Goal: Find specific page/section: Find specific page/section

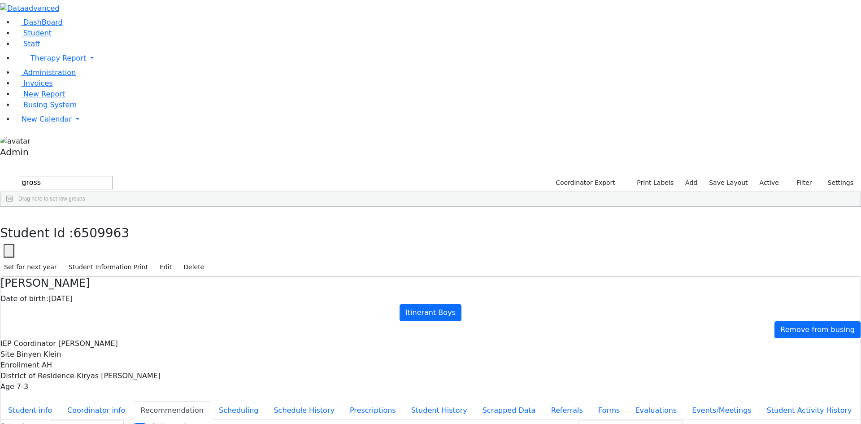
select select "209"
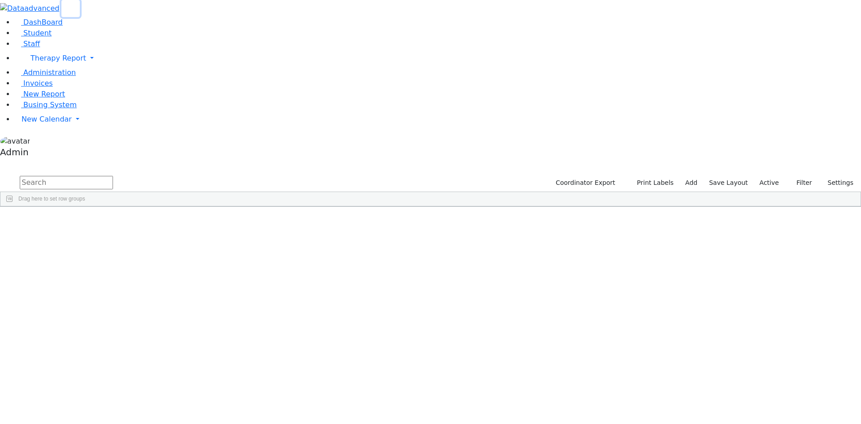
click at [67, 5] on use "button" at bounding box center [67, 5] width 0 height 0
click at [90, 176] on input "text" at bounding box center [66, 182] width 93 height 13
type input "friedr"
click at [141, 221] on div "Chavy" at bounding box center [111, 227] width 74 height 13
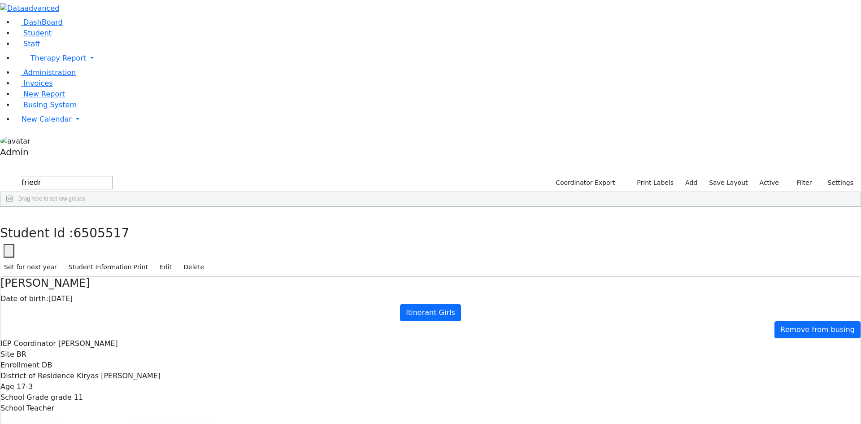
click at [211, 422] on button "Recommendation" at bounding box center [172, 431] width 78 height 19
checkbox input "true"
select select "209"
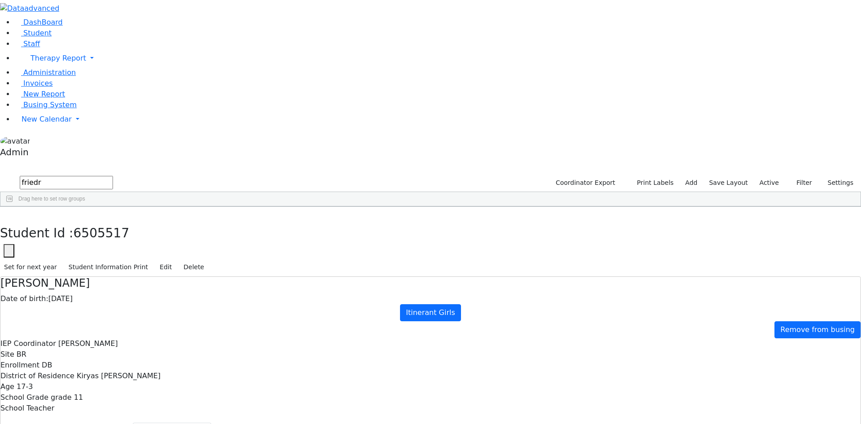
click at [96, 176] on input "friedr" at bounding box center [66, 182] width 93 height 13
type input "friedm"
click at [137, 322] on div "[PERSON_NAME]" at bounding box center [122, 328] width 81 height 13
select select "209"
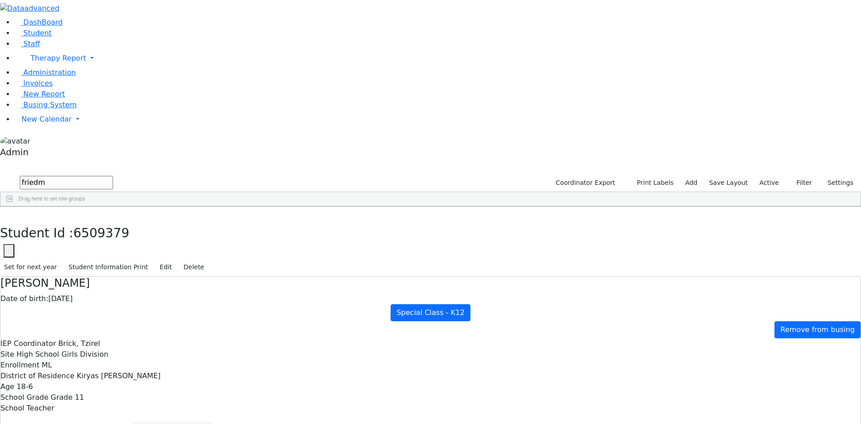
click at [92, 176] on input "friedm" at bounding box center [66, 182] width 93 height 13
type input "feke"
click at [9, 213] on icon "button" at bounding box center [6, 215] width 5 height 5
click at [772, 176] on label "Active" at bounding box center [769, 183] width 27 height 14
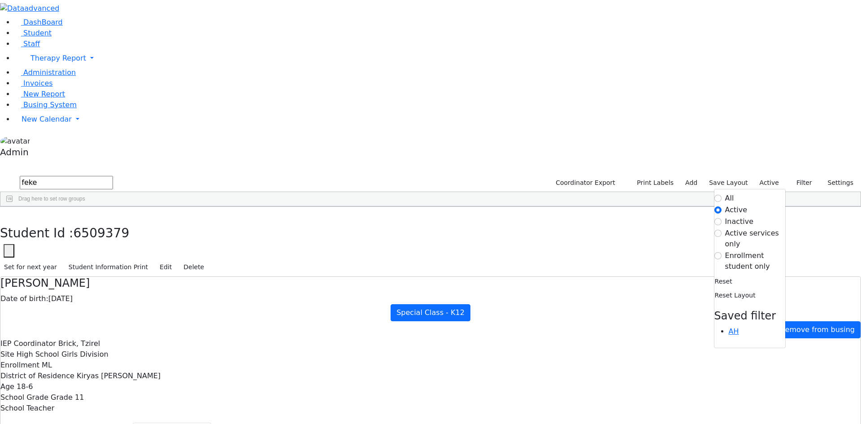
click at [725, 193] on label "All" at bounding box center [729, 198] width 9 height 11
click at [722, 195] on input "All" at bounding box center [717, 198] width 7 height 7
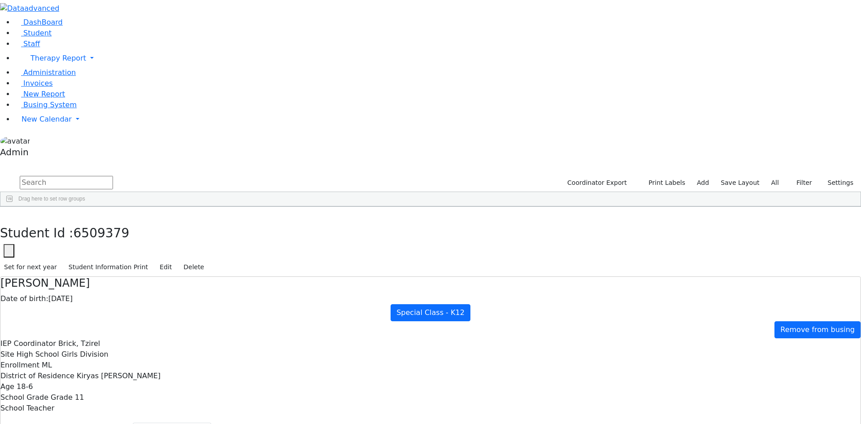
click at [113, 176] on input "text" at bounding box center [66, 182] width 93 height 13
type input "feket"
click at [148, 259] on div "Benyomin" at bounding box center [111, 265] width 74 height 13
select select "209"
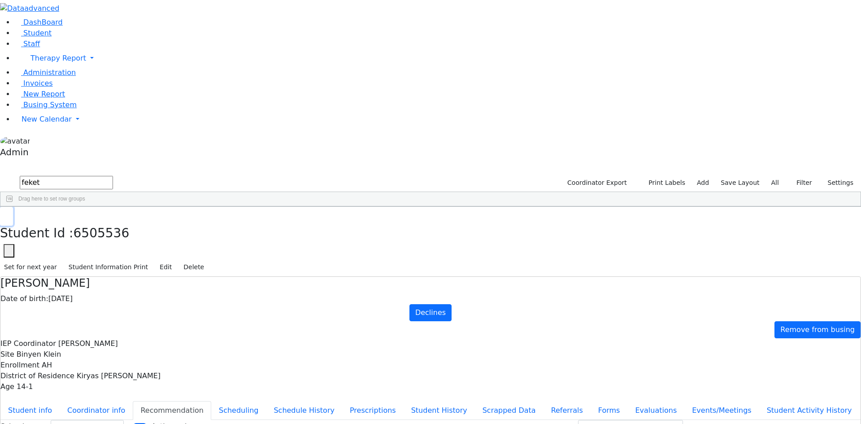
click at [13, 207] on button "button" at bounding box center [6, 216] width 13 height 19
click at [775, 176] on label "All" at bounding box center [775, 183] width 16 height 14
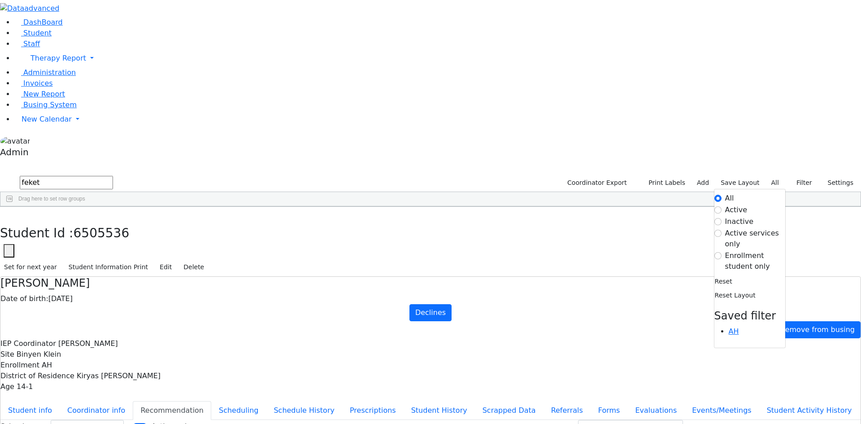
click at [738, 205] on label "Active" at bounding box center [736, 210] width 22 height 11
click at [722, 206] on input "Active" at bounding box center [717, 209] width 7 height 7
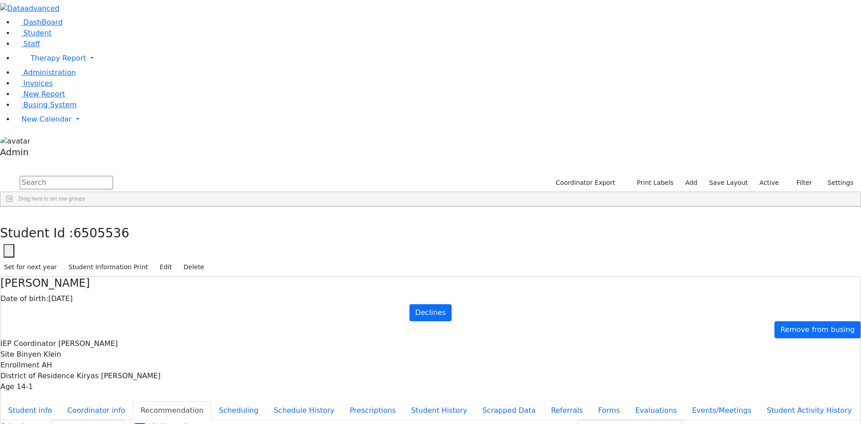
click at [113, 176] on input "text" at bounding box center [66, 182] width 93 height 13
type input "f"
click at [72, 176] on input "[PERSON_NAME]" at bounding box center [66, 182] width 93 height 13
type input "gla"
click at [770, 176] on label "Active" at bounding box center [769, 183] width 27 height 14
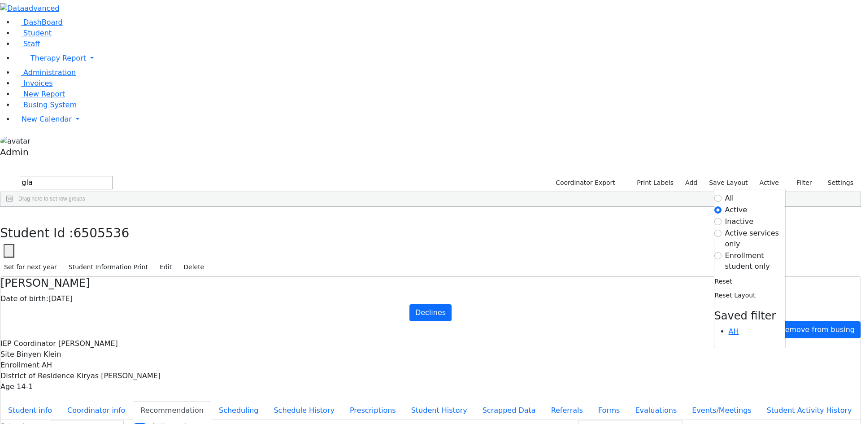
click at [732, 216] on label "Inactive" at bounding box center [739, 221] width 29 height 11
click at [722, 218] on input "Inactive" at bounding box center [717, 221] width 7 height 7
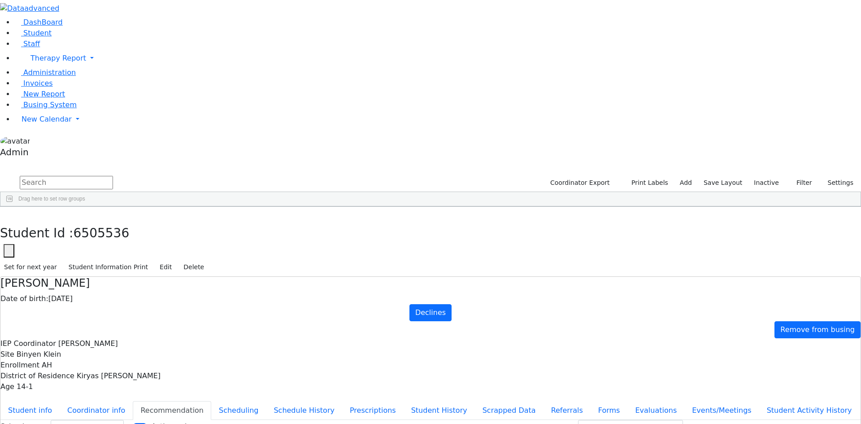
click at [113, 176] on input "text" at bounding box center [66, 182] width 93 height 13
type input "glan"
click at [352, 271] on div "Exited" at bounding box center [333, 277] width 74 height 13
select select "209"
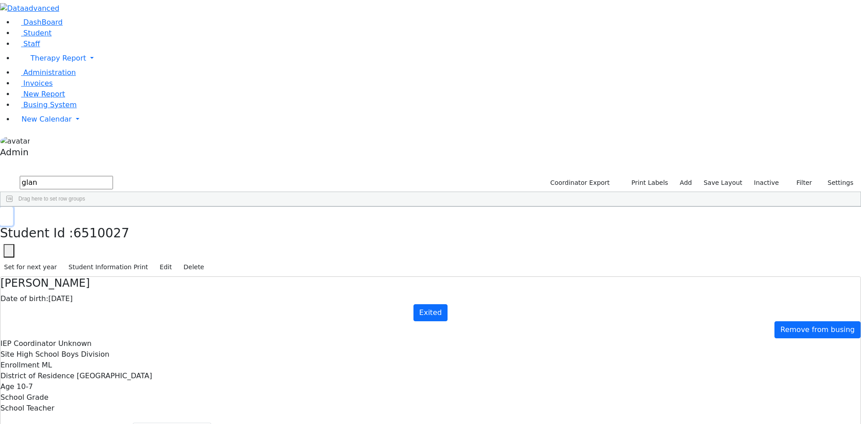
click at [13, 207] on button "button" at bounding box center [6, 216] width 13 height 19
click at [774, 176] on label "Inactive" at bounding box center [766, 183] width 33 height 14
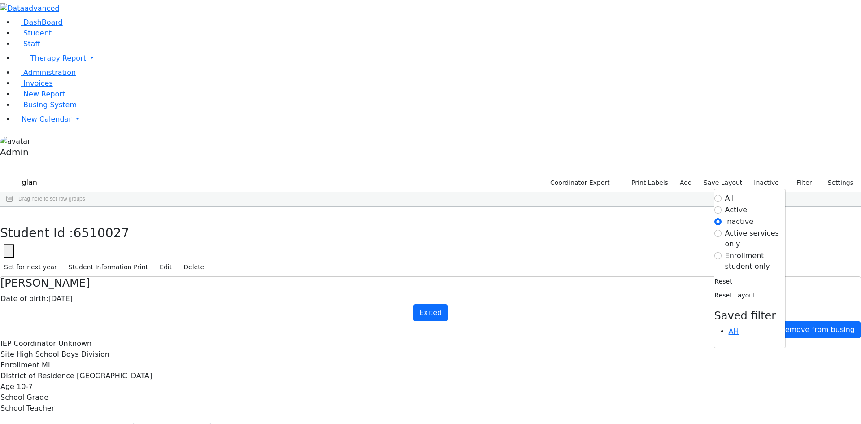
click at [735, 205] on label "Active" at bounding box center [736, 210] width 22 height 11
click at [722, 206] on input "Active" at bounding box center [717, 209] width 7 height 7
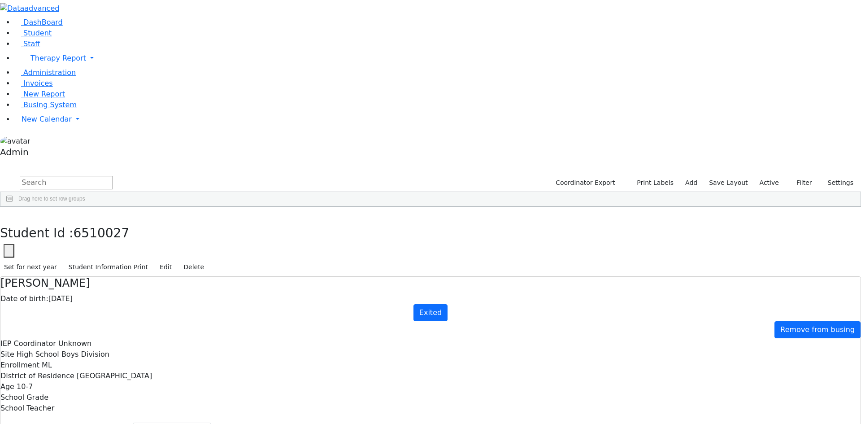
click at [113, 176] on input "text" at bounding box center [66, 182] width 93 height 13
type input "gross"
click at [768, 176] on label "Active" at bounding box center [769, 183] width 27 height 14
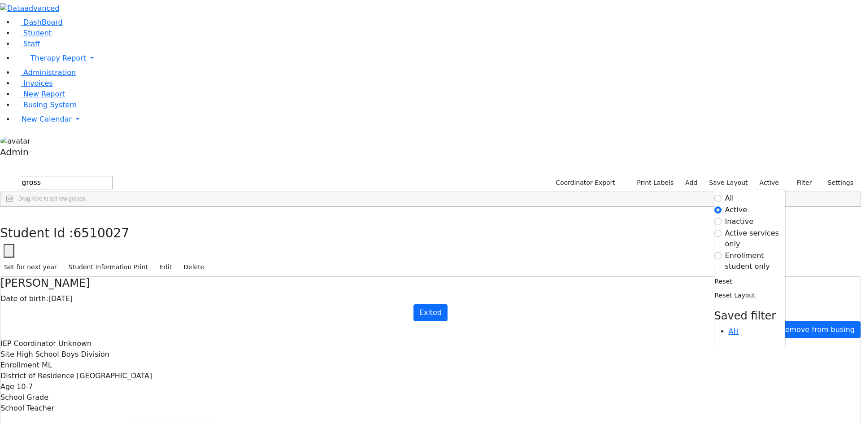
click at [731, 216] on label "Inactive" at bounding box center [739, 221] width 29 height 11
click at [722, 218] on input "Inactive" at bounding box center [717, 221] width 7 height 7
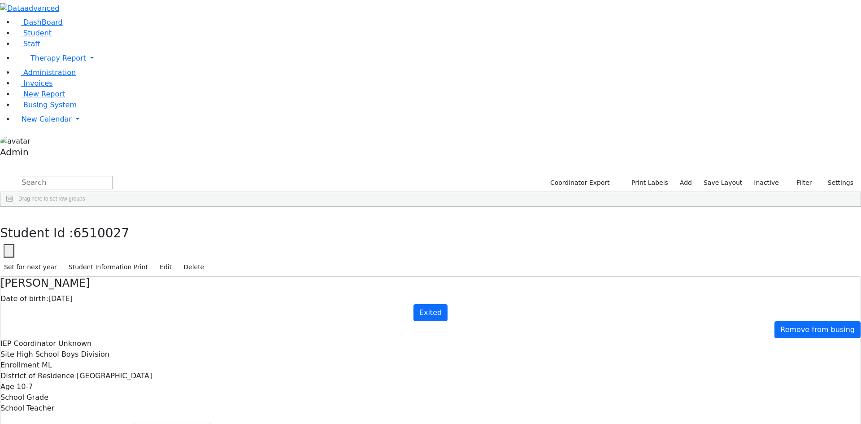
click at [113, 176] on input "text" at bounding box center [66, 182] width 93 height 13
type input "gross"
click at [762, 176] on label "Inactive" at bounding box center [766, 183] width 33 height 14
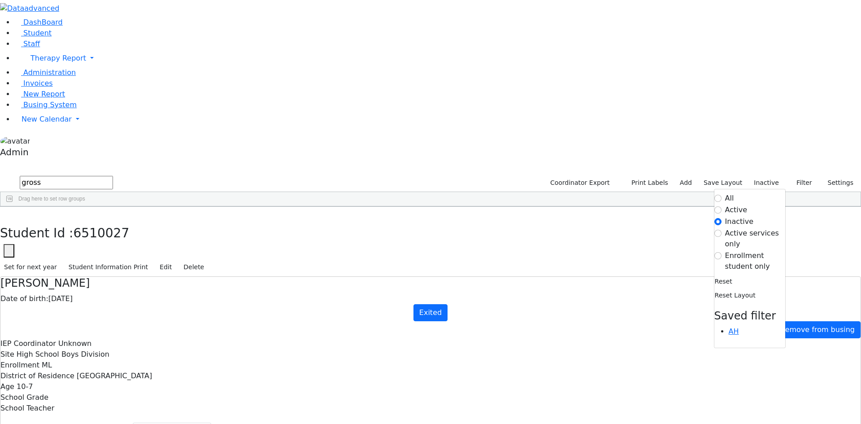
click at [730, 205] on label "Active" at bounding box center [736, 210] width 22 height 11
click at [722, 206] on input "Active" at bounding box center [717, 209] width 7 height 7
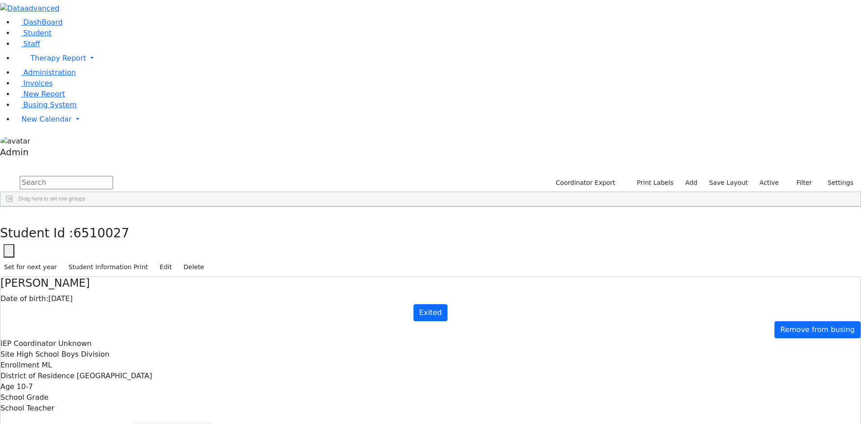
click at [113, 176] on input "text" at bounding box center [66, 182] width 93 height 13
click at [105, 176] on input "[PERSON_NAME]" at bounding box center [66, 182] width 93 height 13
drag, startPoint x: 105, startPoint y: 41, endPoint x: 59, endPoint y: 42, distance: 45.7
click at [59, 176] on input "[PERSON_NAME]" at bounding box center [66, 182] width 93 height 13
type input "horo"
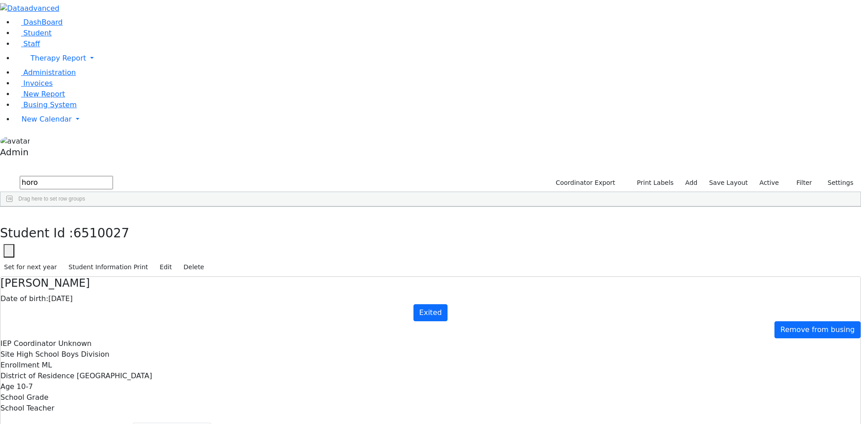
click at [762, 176] on label "Active" at bounding box center [769, 183] width 27 height 14
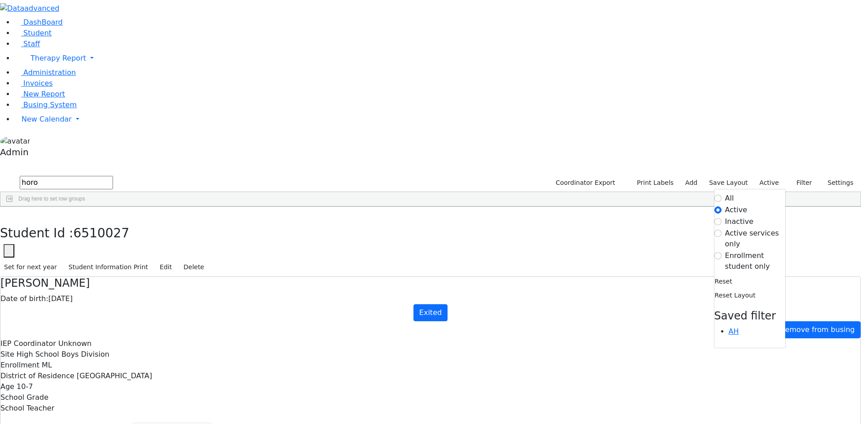
click at [725, 193] on label "All" at bounding box center [729, 198] width 9 height 11
click at [720, 195] on input "All" at bounding box center [717, 198] width 7 height 7
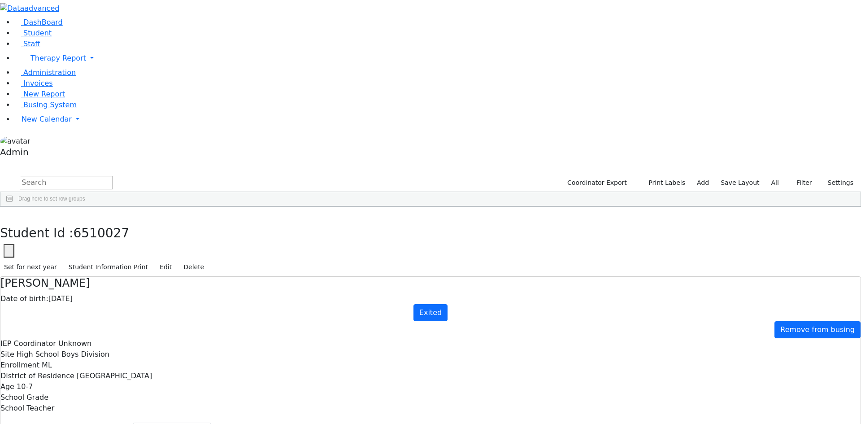
click at [113, 176] on input "text" at bounding box center [66, 182] width 93 height 13
type input "horowi"
select select "209"
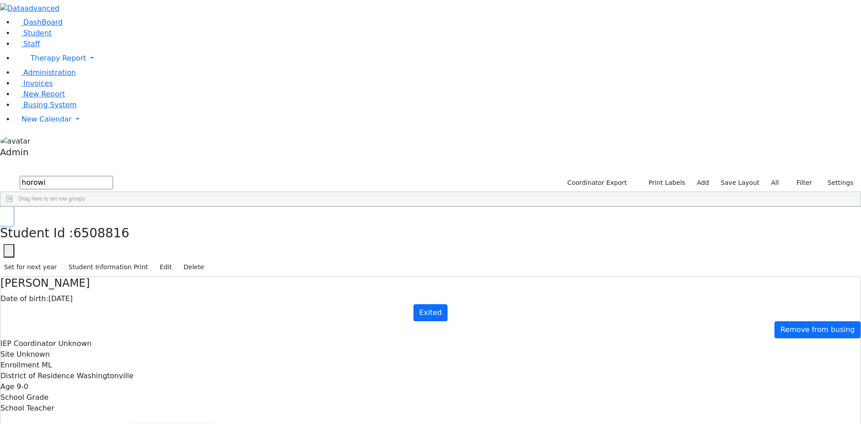
drag, startPoint x: 169, startPoint y: 13, endPoint x: 154, endPoint y: 17, distance: 15.2
click at [9, 213] on icon "button" at bounding box center [6, 215] width 5 height 5
click at [772, 176] on label "All" at bounding box center [775, 183] width 16 height 14
click at [779, 176] on label "All" at bounding box center [775, 183] width 16 height 14
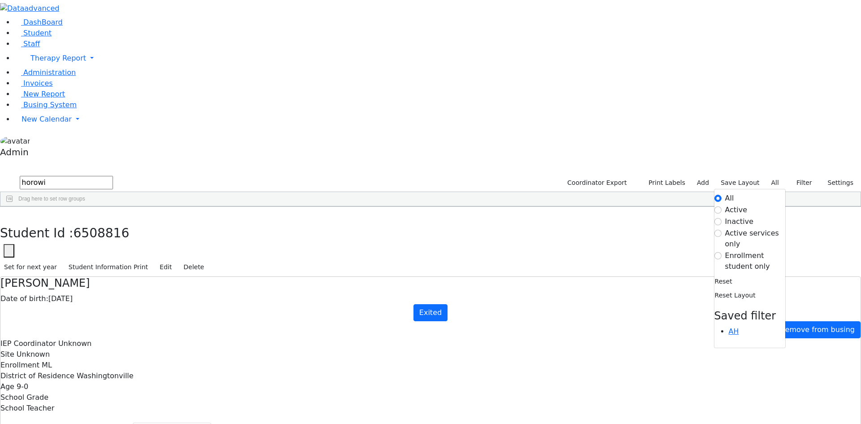
click at [737, 205] on label "Active" at bounding box center [736, 210] width 22 height 11
click at [722, 206] on input "Active" at bounding box center [717, 209] width 7 height 7
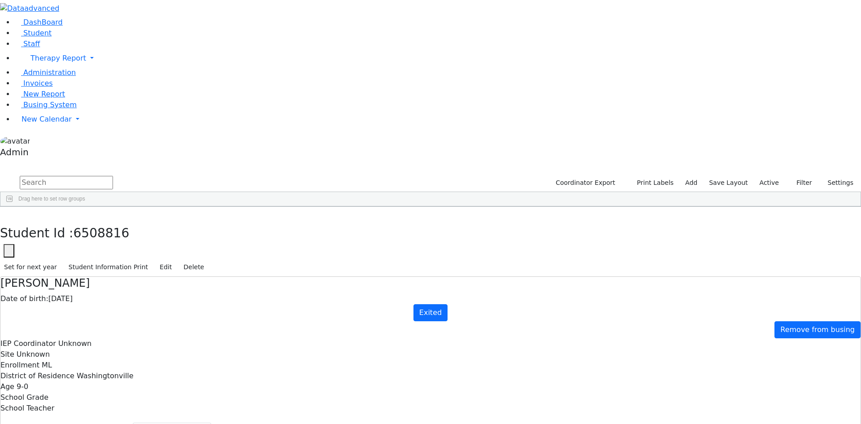
click at [113, 176] on input "text" at bounding box center [66, 182] width 93 height 13
click at [82, 176] on input "[PERSON_NAME]" at bounding box center [66, 182] width 93 height 13
click at [107, 176] on input "[PERSON_NAME]" at bounding box center [66, 182] width 93 height 13
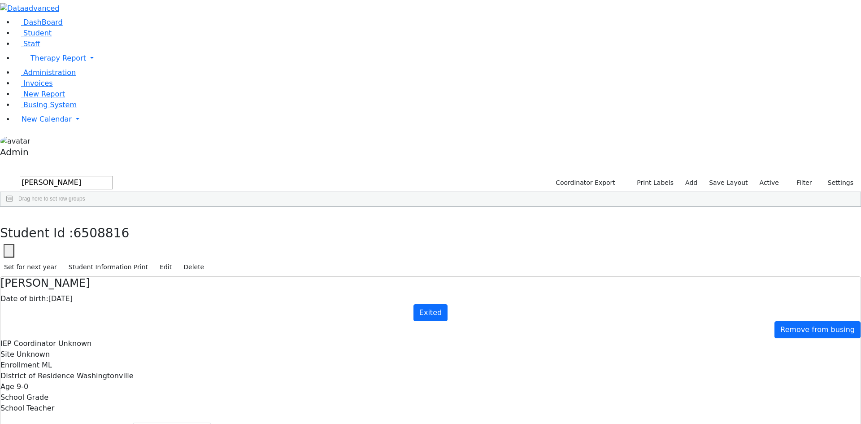
drag, startPoint x: 133, startPoint y: 39, endPoint x: 21, endPoint y: 39, distance: 112.1
click at [21, 39] on div "DashBoard Student Staff Therapy Report Student Old Calendar Report Admin" at bounding box center [430, 274] width 861 height 549
type input "kaha"
click at [148, 234] on div "Cheskel" at bounding box center [111, 240] width 74 height 13
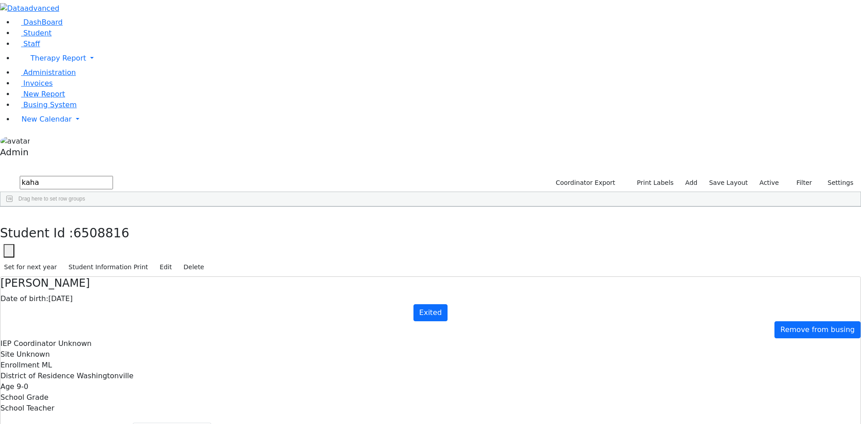
select select "209"
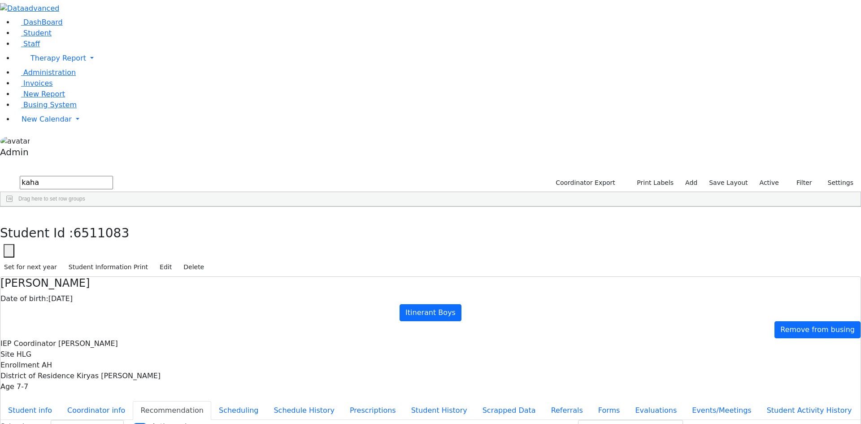
click at [82, 246] on div "Kahan" at bounding box center [41, 252] width 82 height 13
select select "209"
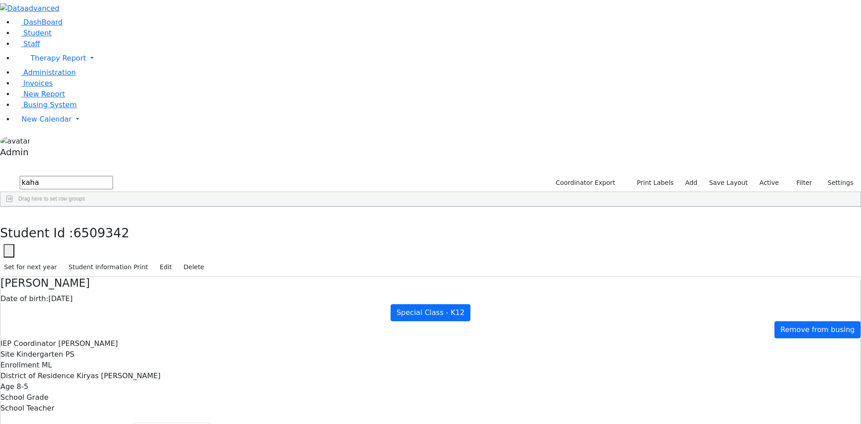
click at [82, 259] on div "Kahana" at bounding box center [41, 265] width 82 height 13
select select "209"
click at [87, 176] on input "kaha" at bounding box center [66, 182] width 93 height 13
drag, startPoint x: 168, startPoint y: 16, endPoint x: 184, endPoint y: 17, distance: 15.7
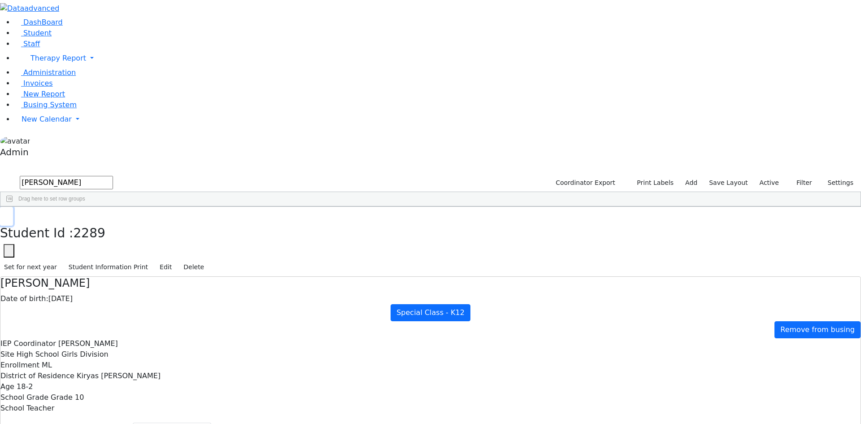
click at [13, 207] on button "button" at bounding box center [6, 216] width 13 height 19
click at [80, 176] on input "[PERSON_NAME]" at bounding box center [66, 182] width 93 height 13
type input "[PERSON_NAME]"
click at [162, 359] on div "[PERSON_NAME]" at bounding box center [122, 365] width 81 height 13
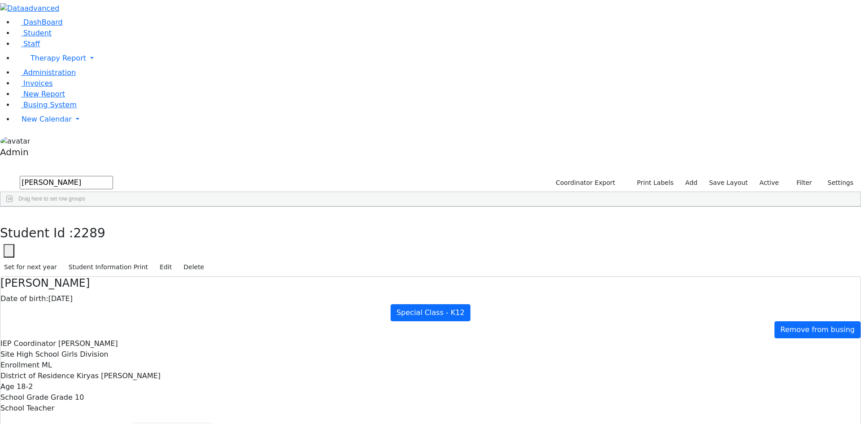
select select "209"
click at [78, 176] on input "[PERSON_NAME]" at bounding box center [66, 182] width 93 height 13
type input "[PERSON_NAME]"
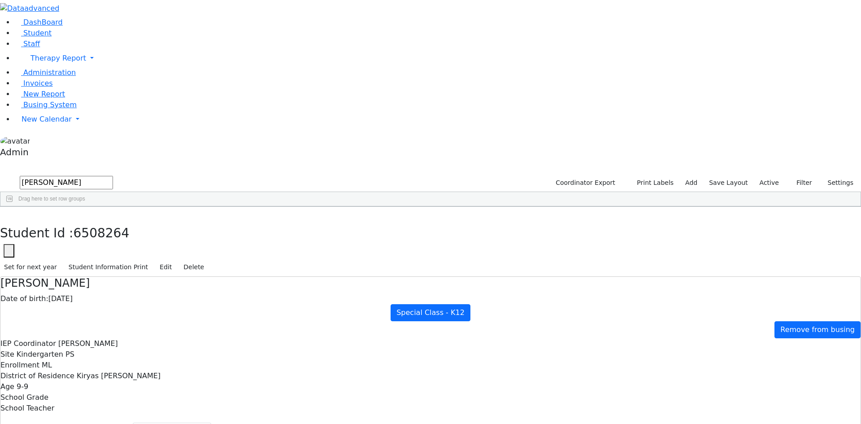
select select "209"
click at [78, 320] on div "[PERSON_NAME]" at bounding box center [39, 326] width 79 height 13
select select "209"
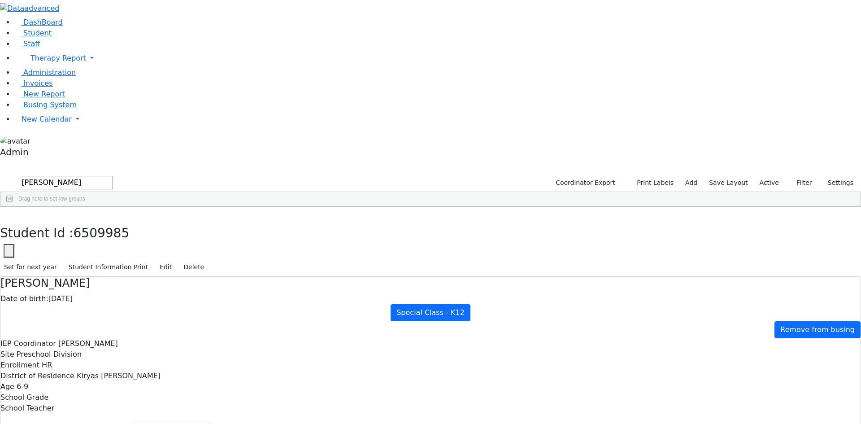
click at [74, 420] on div "[PERSON_NAME]" at bounding box center [39, 426] width 79 height 13
select select "209"
click at [109, 176] on input "[PERSON_NAME]" at bounding box center [66, 182] width 93 height 13
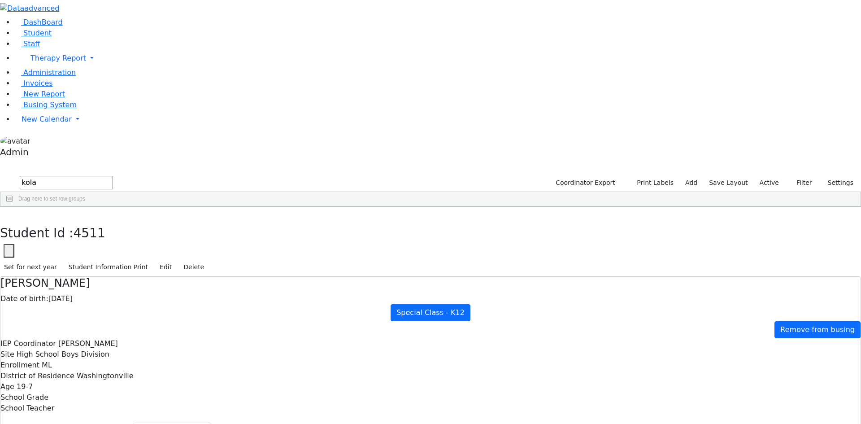
type input "kola"
click at [74, 221] on div "[PERSON_NAME]" at bounding box center [39, 227] width 79 height 13
select select "209"
click at [87, 176] on input "kola" at bounding box center [66, 182] width 93 height 13
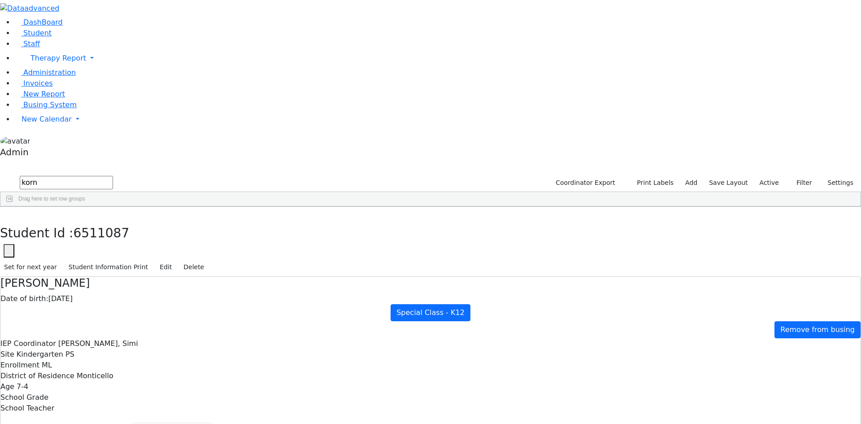
type input "korn"
click at [82, 234] on div "Kornbluh" at bounding box center [41, 240] width 82 height 13
select select "209"
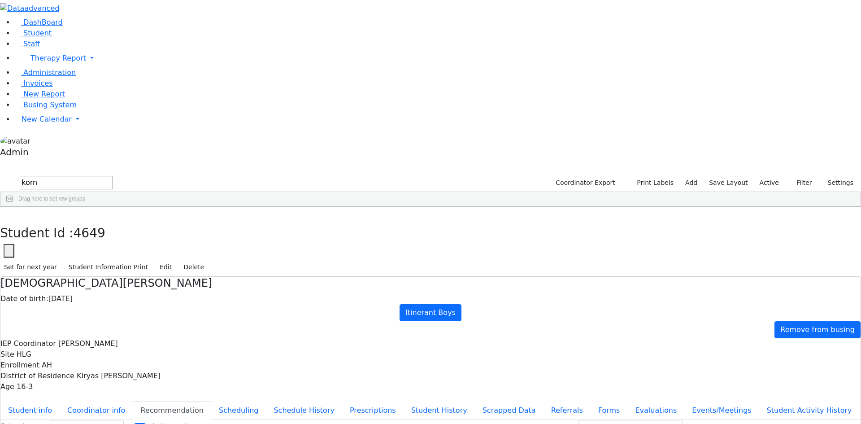
click at [93, 176] on input "korn" at bounding box center [66, 182] width 93 height 13
type input "[PERSON_NAME]"
click at [74, 234] on div "[PERSON_NAME]" at bounding box center [41, 240] width 82 height 13
select select "209"
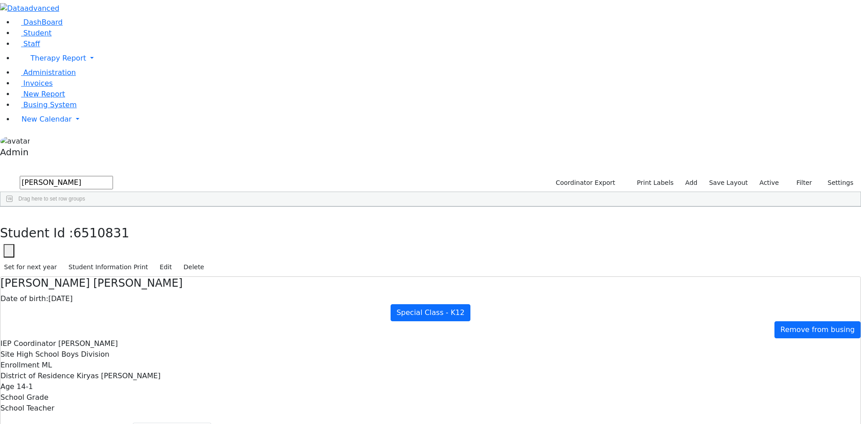
click at [82, 259] on div "Krausz" at bounding box center [41, 265] width 82 height 13
select select "209"
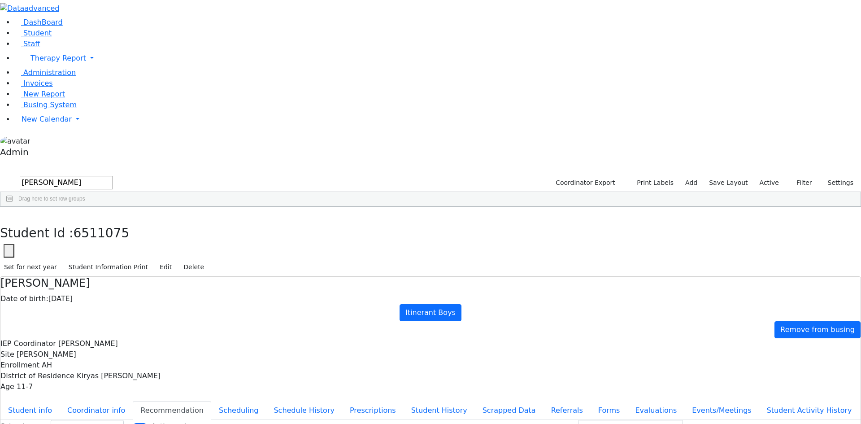
click at [70, 176] on input "[PERSON_NAME]" at bounding box center [66, 182] width 93 height 13
type input "k"
type input "[PERSON_NAME]"
click at [80, 221] on div "Laufer" at bounding box center [41, 227] width 82 height 13
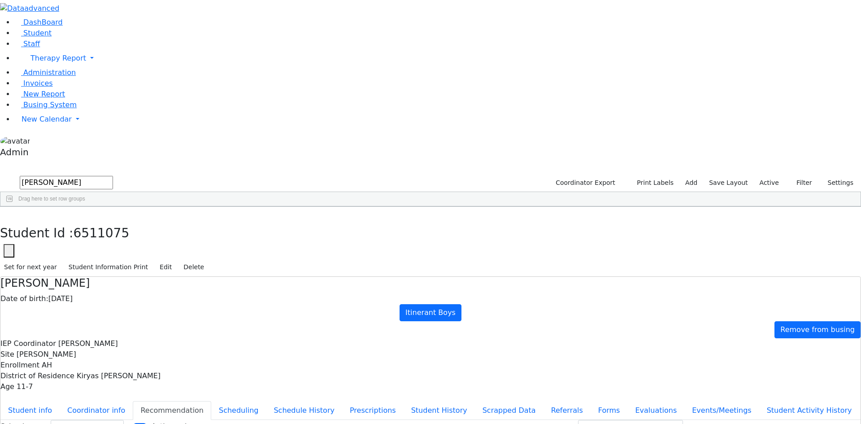
select select "209"
drag, startPoint x: 74, startPoint y: 38, endPoint x: 16, endPoint y: 37, distance: 58.8
click at [16, 37] on div "DashBoard Student Staff Therapy Report Student Old Calendar Report Admin" at bounding box center [430, 264] width 861 height 528
drag, startPoint x: 114, startPoint y: 41, endPoint x: 23, endPoint y: 37, distance: 91.2
click at [23, 37] on div "DashBoard Student Staff Therapy Report Student Old Calendar Report Admin" at bounding box center [430, 264] width 861 height 528
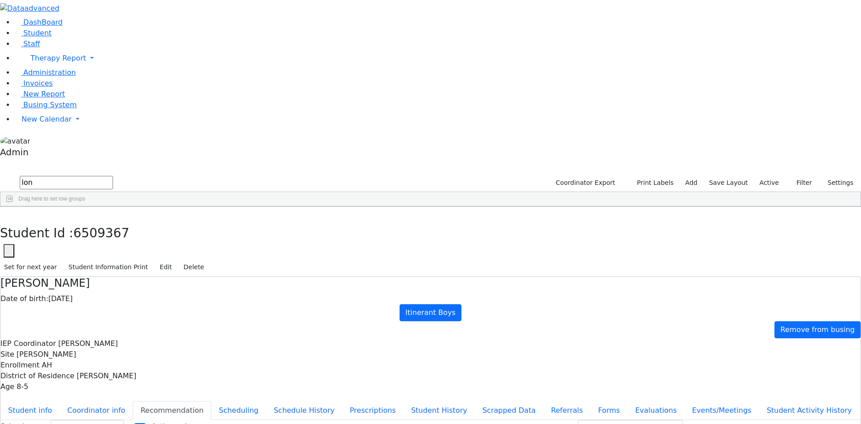
type input "lon"
click at [82, 221] on div "Londynski" at bounding box center [41, 227] width 82 height 13
select select "209"
click at [83, 176] on input "lon" at bounding box center [66, 182] width 93 height 13
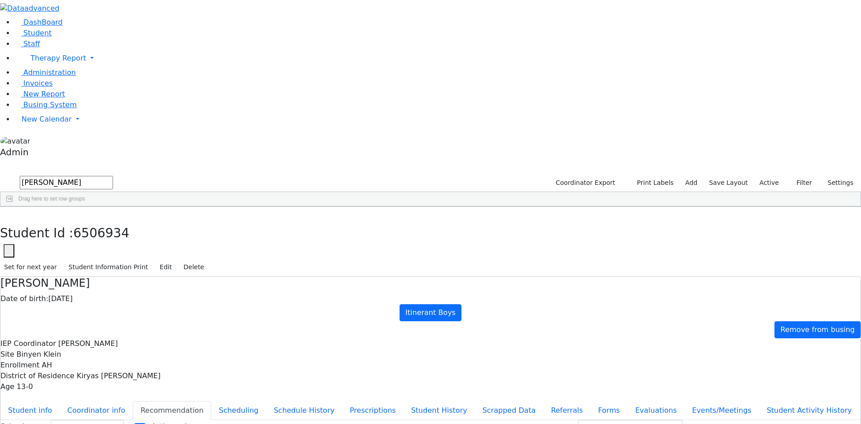
type input "[PERSON_NAME]"
click at [82, 246] on div "[PERSON_NAME]" at bounding box center [41, 252] width 82 height 13
select select "209"
drag, startPoint x: 74, startPoint y: 39, endPoint x: 8, endPoint y: 38, distance: 66.0
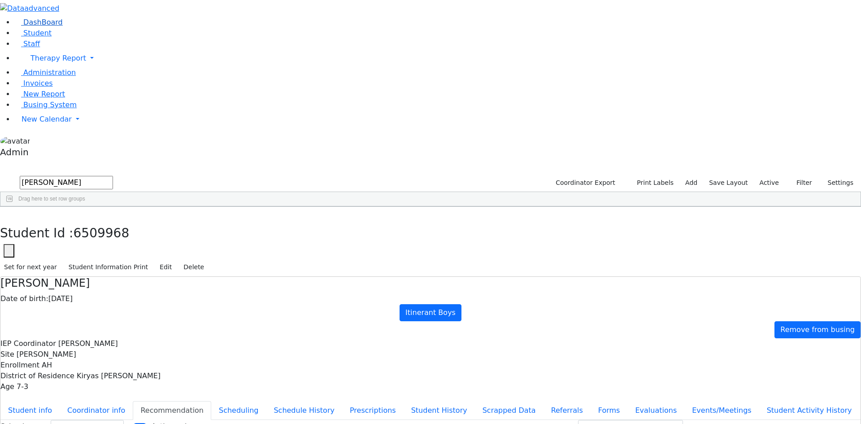
click at [8, 38] on div "DashBoard Student Staff Therapy Report Student Old Calendar Report Admin" at bounding box center [430, 264] width 861 height 528
click at [105, 176] on input "mako" at bounding box center [66, 182] width 93 height 13
type input "[PERSON_NAME]"
click at [80, 359] on div "[PERSON_NAME]" at bounding box center [41, 365] width 82 height 13
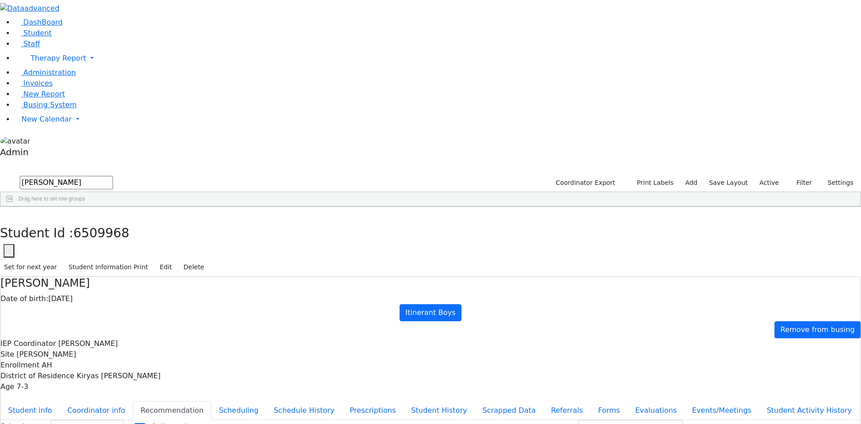
select select "209"
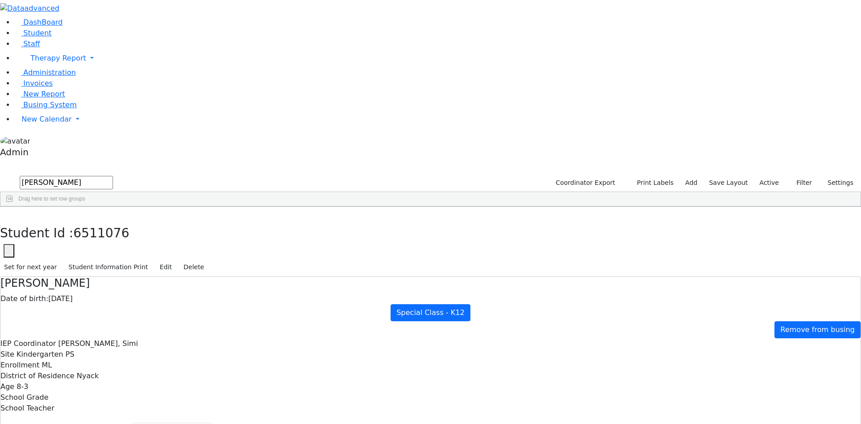
drag, startPoint x: 116, startPoint y: 39, endPoint x: 8, endPoint y: 35, distance: 107.7
click at [8, 35] on div "DashBoard Student Staff Therapy Report Student Old Calendar Report Admin" at bounding box center [430, 274] width 861 height 549
type input "[PERSON_NAME]"
click at [82, 221] on div "[PERSON_NAME]" at bounding box center [41, 227] width 82 height 13
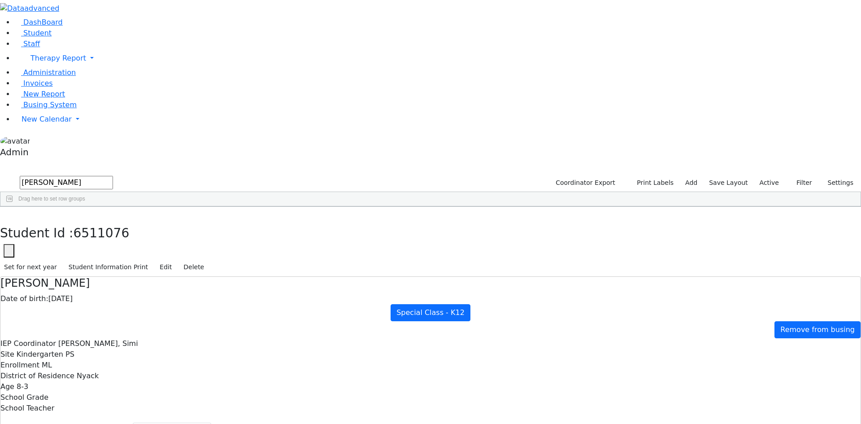
select select "209"
click at [82, 246] on div "[PERSON_NAME]" at bounding box center [41, 252] width 82 height 13
select select "209"
click at [94, 176] on input "[PERSON_NAME]" at bounding box center [66, 182] width 93 height 13
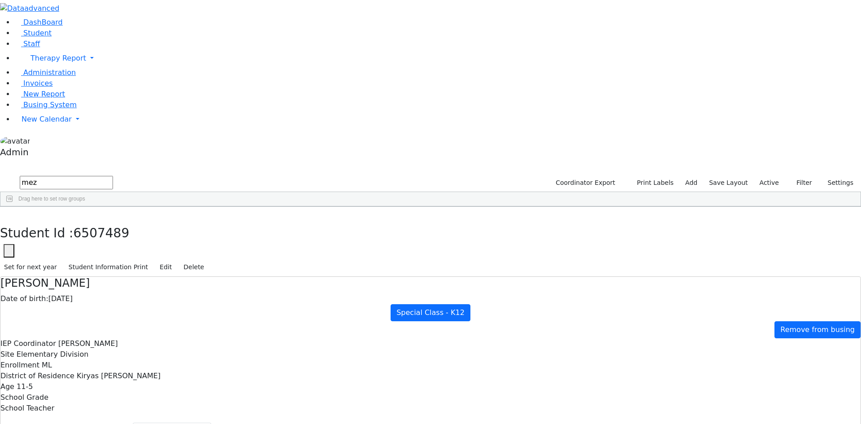
type input "mez"
click at [82, 296] on div "[PERSON_NAME]" at bounding box center [41, 302] width 82 height 13
select select "209"
click at [83, 176] on input "mez" at bounding box center [66, 182] width 93 height 13
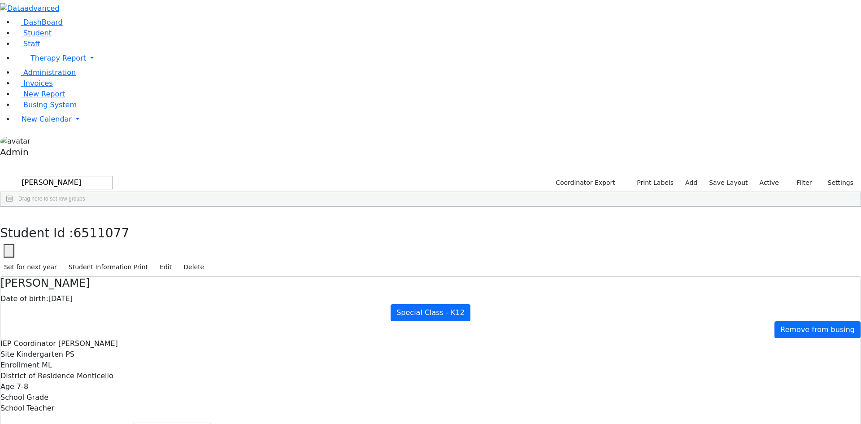
type input "[PERSON_NAME]"
click at [82, 322] on div "[PERSON_NAME]" at bounding box center [41, 328] width 82 height 13
select select "209"
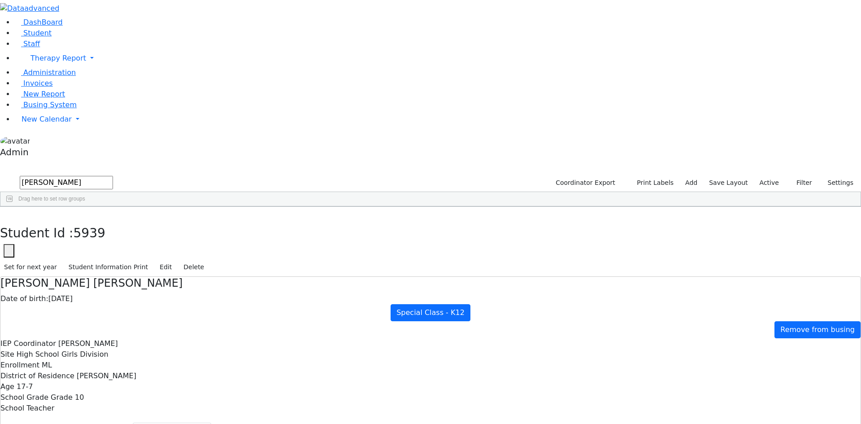
drag, startPoint x: 84, startPoint y: 39, endPoint x: 29, endPoint y: 38, distance: 55.2
click at [29, 38] on div "DashBoard Student Staff Therapy Report Student Old Calendar Report Admin" at bounding box center [430, 274] width 861 height 549
type input "neuman"
click at [82, 284] on div "[PERSON_NAME]" at bounding box center [41, 290] width 82 height 13
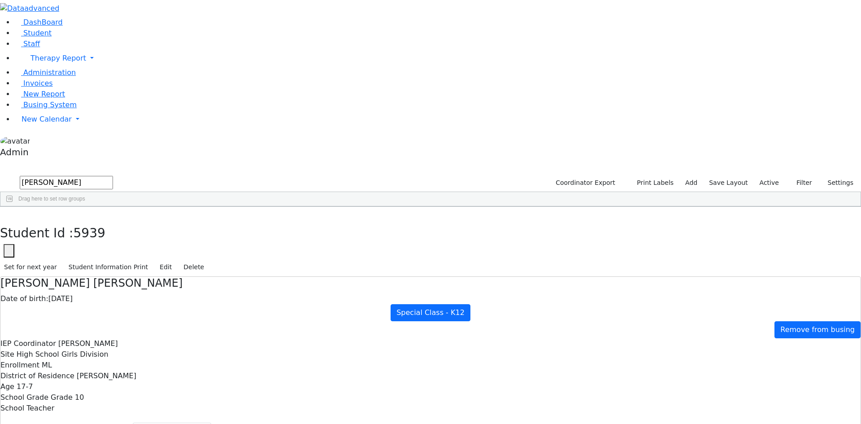
select select "209"
drag, startPoint x: 118, startPoint y: 36, endPoint x: 22, endPoint y: 34, distance: 95.6
click at [22, 34] on div "DashBoard Student Staff Therapy Report Student Old Calendar Report Admin" at bounding box center [430, 274] width 861 height 549
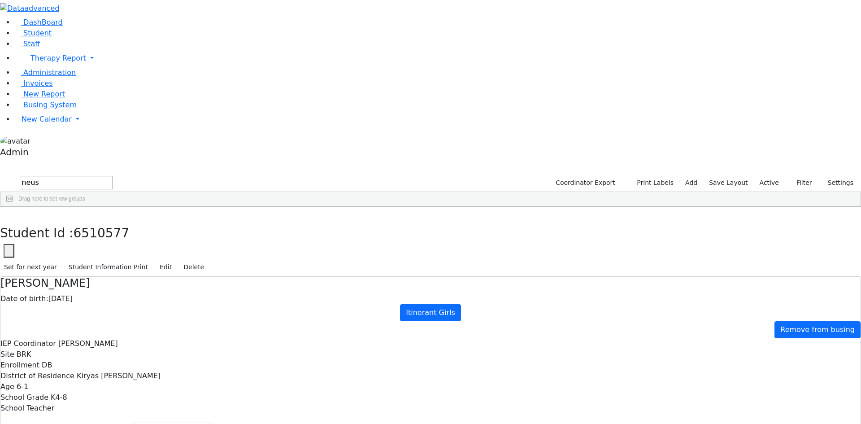
type input "neus"
click at [78, 221] on div "Neustein" at bounding box center [41, 227] width 82 height 13
select select "209"
drag, startPoint x: 85, startPoint y: 41, endPoint x: 18, endPoint y: 35, distance: 67.1
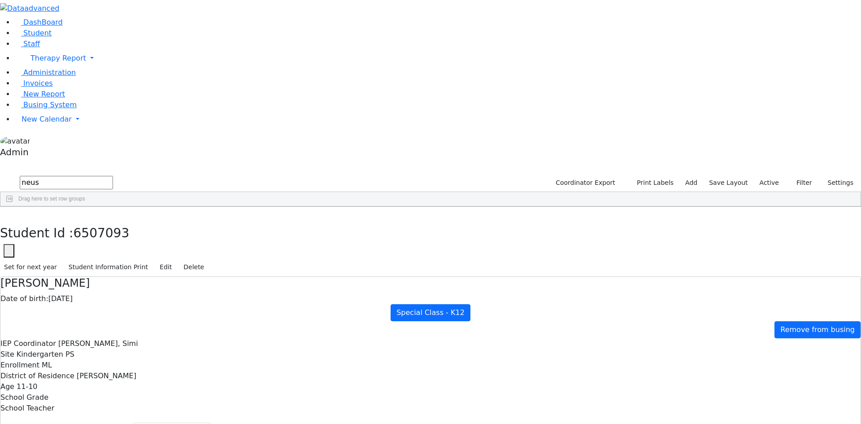
click at [18, 35] on div "DashBoard Student Staff Therapy Report Student Old Calendar Report Admin" at bounding box center [430, 274] width 861 height 549
type input "perl"
click at [80, 246] on div "Perl" at bounding box center [41, 252] width 82 height 13
select select "209"
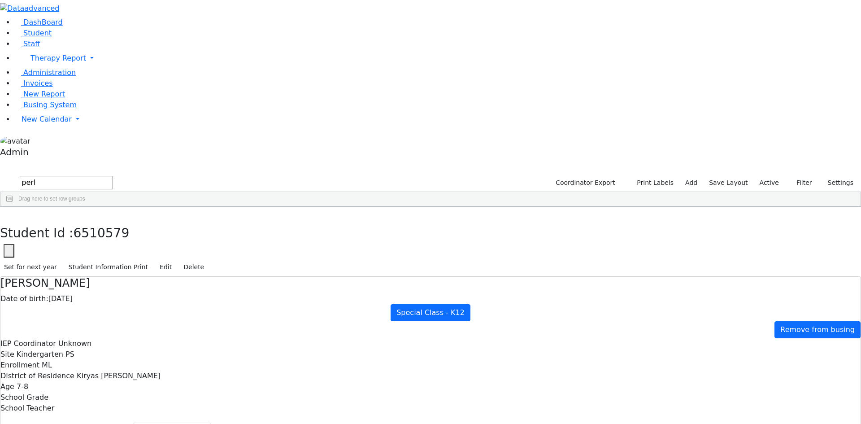
click at [78, 296] on div "Perl" at bounding box center [41, 302] width 82 height 13
select select "209"
drag, startPoint x: 76, startPoint y: 34, endPoint x: 18, endPoint y: 35, distance: 57.4
click at [18, 35] on div "DashBoard Student Staff Therapy Report Student Old Calendar Report Admin" at bounding box center [430, 274] width 861 height 549
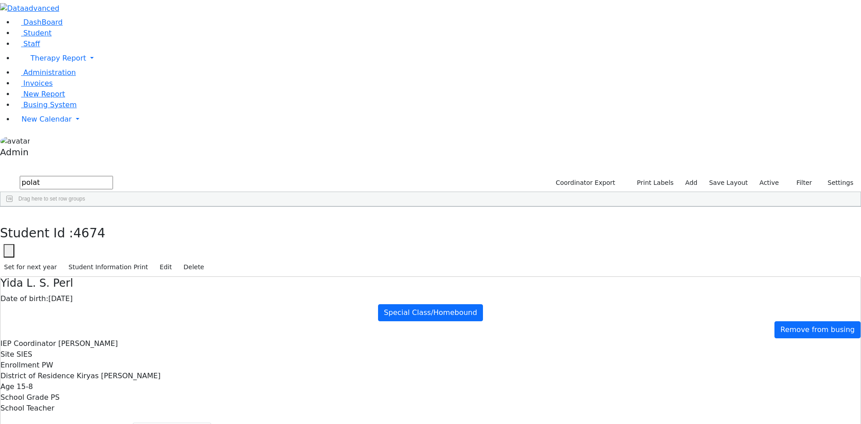
type input "polat"
click at [82, 322] on div "[PERSON_NAME]" at bounding box center [41, 328] width 82 height 13
select select "209"
drag, startPoint x: 98, startPoint y: 39, endPoint x: 13, endPoint y: 34, distance: 85.4
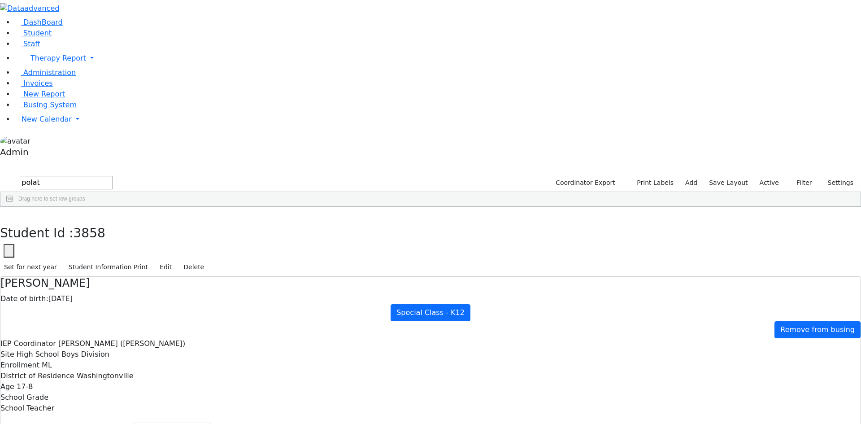
click at [13, 34] on div "DashBoard Student Staff Therapy Report Student Old Calendar Report Admin" at bounding box center [430, 274] width 861 height 549
type input "raab"
click at [70, 234] on div "[PERSON_NAME]" at bounding box center [41, 240] width 82 height 13
select select "209"
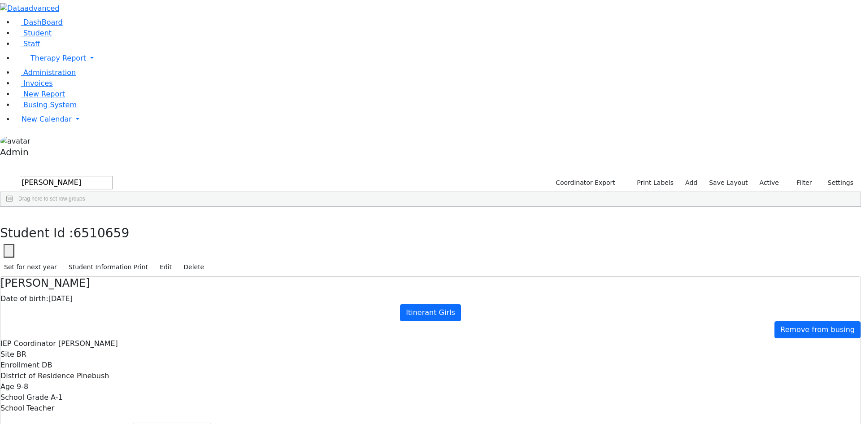
click at [94, 176] on input "raab" at bounding box center [66, 182] width 93 height 13
type input "rolnit"
click at [82, 221] on div "Rolnitzki" at bounding box center [41, 227] width 82 height 13
select select "209"
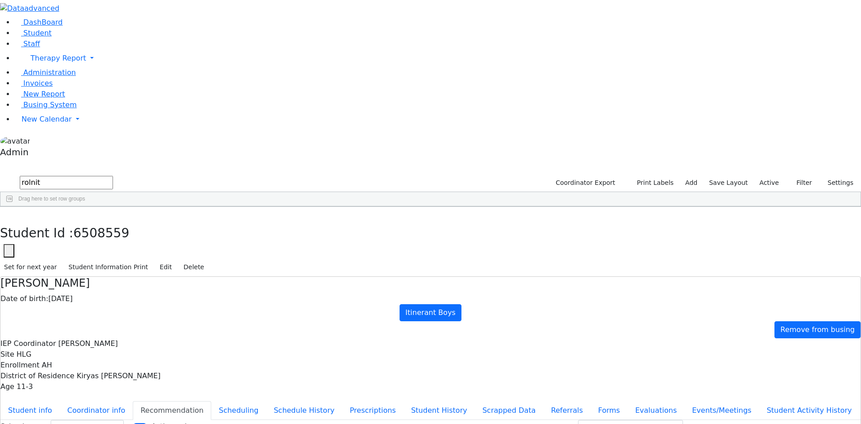
click at [66, 176] on input "rolnit" at bounding box center [66, 182] width 93 height 13
type input "rosenber"
select select "209"
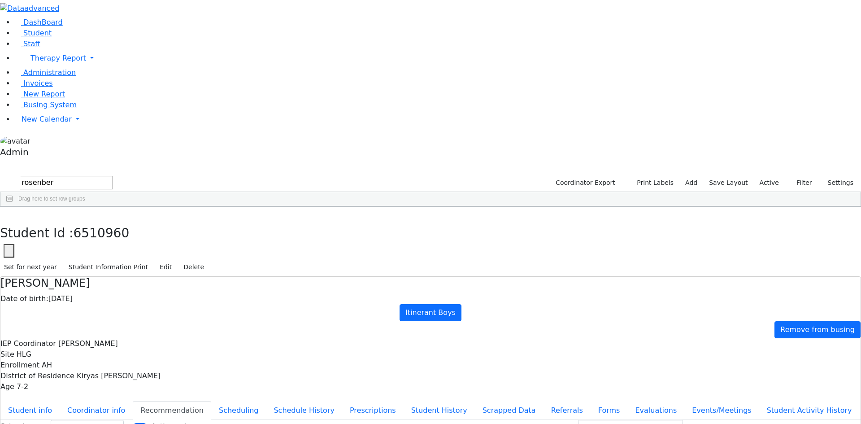
select select "209"
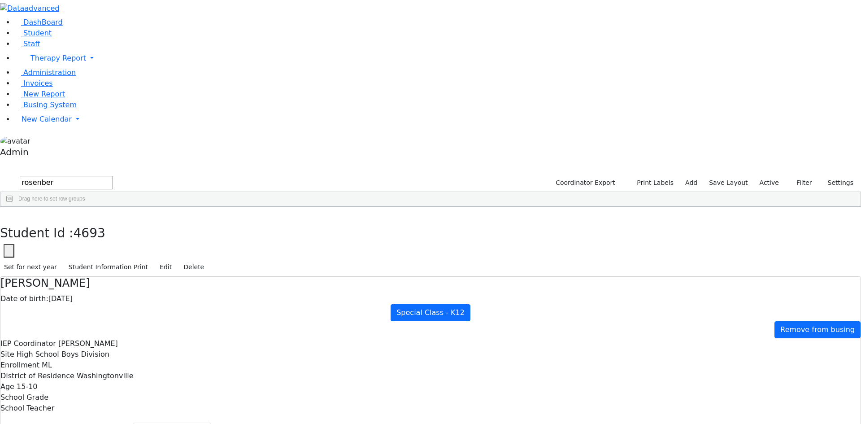
click at [100, 176] on input "rosenber" at bounding box center [66, 182] width 93 height 13
click at [92, 176] on input "rosen" at bounding box center [66, 182] width 93 height 13
type input "roth"
click at [79, 271] on div "[PERSON_NAME]" at bounding box center [39, 277] width 79 height 13
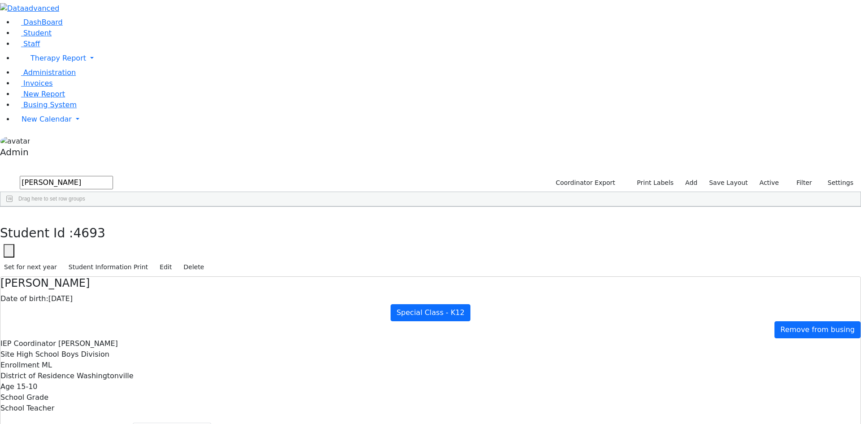
select select "209"
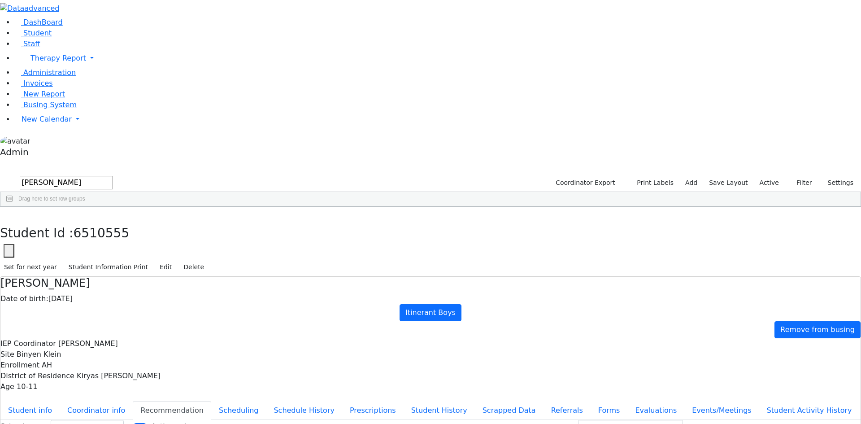
click at [82, 246] on div "[PERSON_NAME]" at bounding box center [41, 252] width 82 height 13
select select "209"
click at [147, 423] on input "Active only" at bounding box center [140, 426] width 14 height 7
click at [191, 421] on div "Active only" at bounding box center [162, 426] width 58 height 11
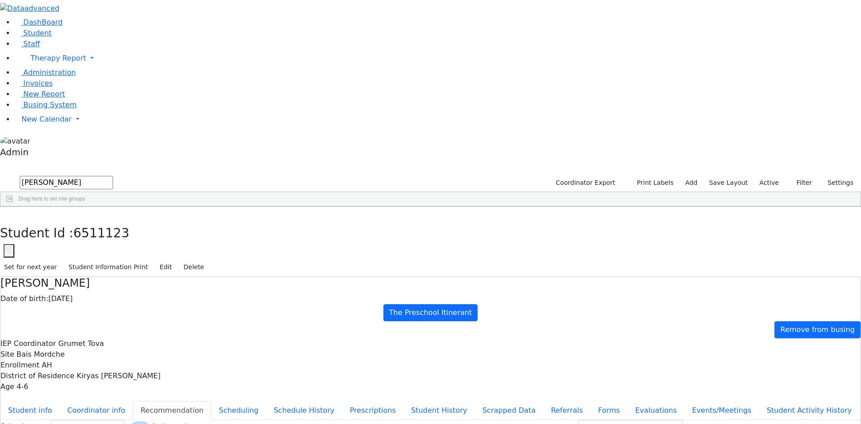
click at [147, 423] on input "Active only" at bounding box center [140, 426] width 14 height 7
checkbox input "true"
click at [154, 234] on div "[PERSON_NAME]" at bounding box center [122, 240] width 81 height 13
select select "209"
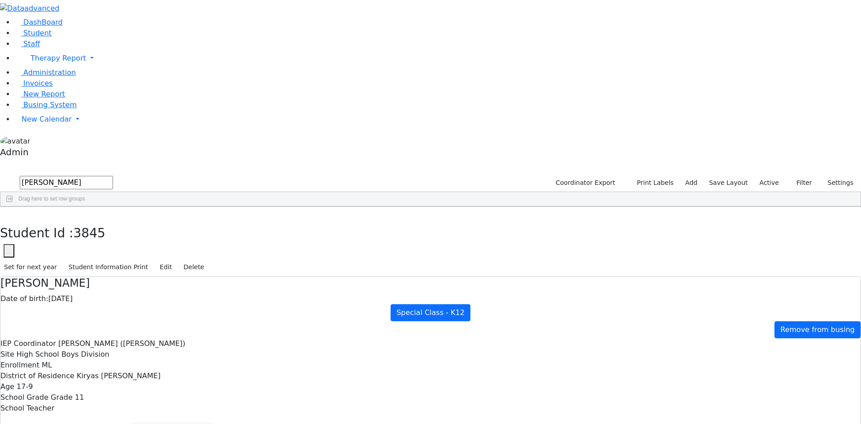
drag, startPoint x: 93, startPoint y: 38, endPoint x: 34, endPoint y: 38, distance: 59.2
click at [34, 174] on form "roth" at bounding box center [56, 182] width 113 height 17
type input "samet"
click at [80, 234] on div "Samet" at bounding box center [41, 240] width 82 height 13
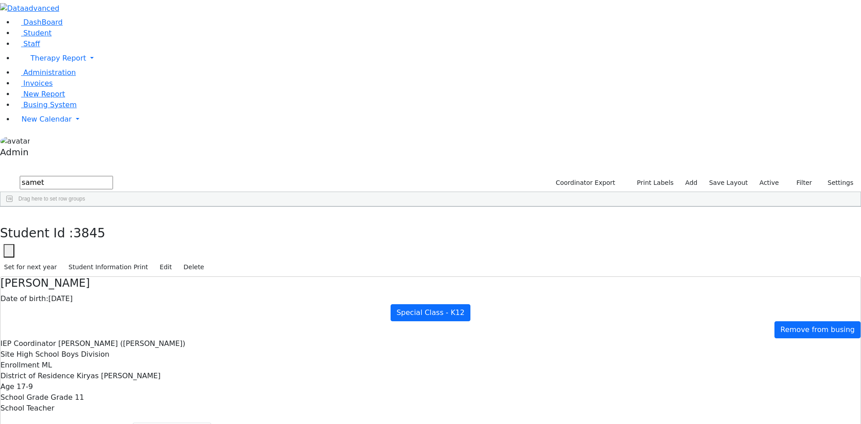
select select "209"
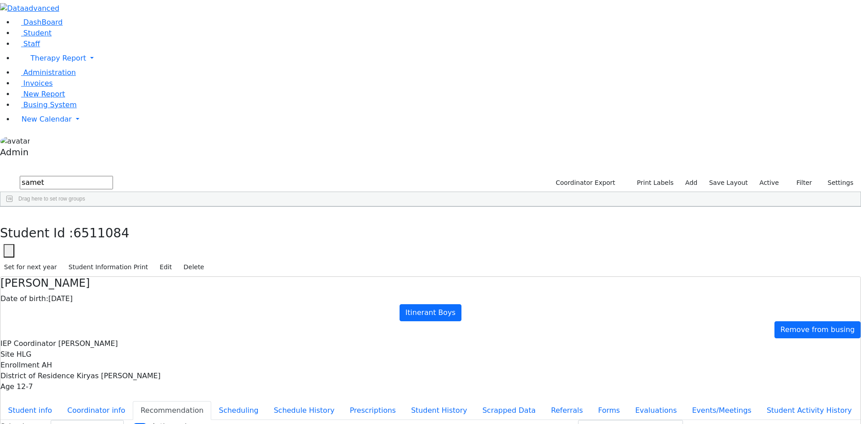
click at [79, 259] on div "Samet" at bounding box center [41, 265] width 82 height 13
select select "209"
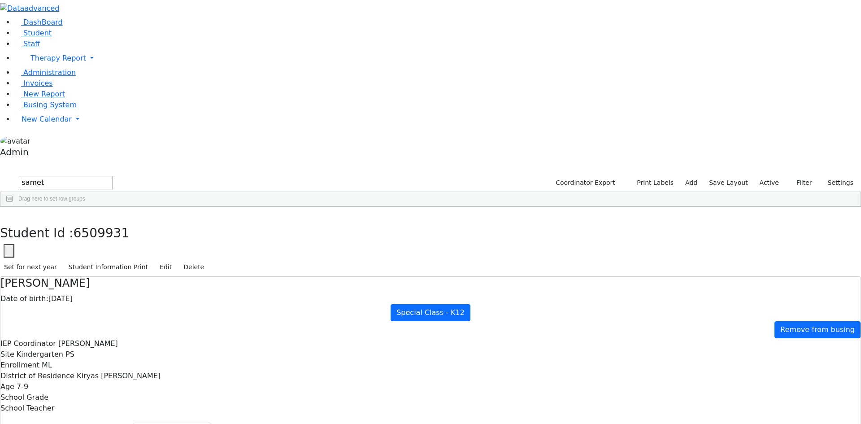
click at [87, 176] on input "samet" at bounding box center [66, 182] width 93 height 13
type input "sande"
click at [82, 234] on div "[PERSON_NAME]" at bounding box center [41, 240] width 82 height 13
select select "209"
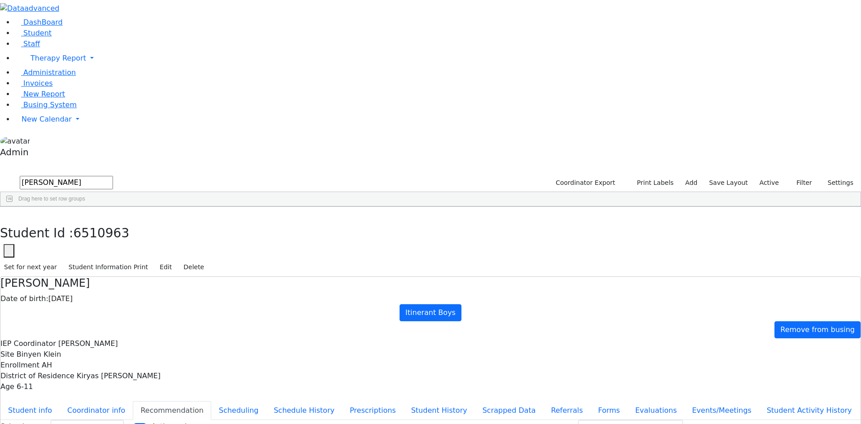
drag, startPoint x: 85, startPoint y: 39, endPoint x: 10, endPoint y: 37, distance: 74.9
click at [10, 37] on div "DashBoard Student Staff Therapy Report Student Old Calendar Report Admin" at bounding box center [430, 264] width 861 height 528
type input "schwartz"
click at [82, 309] on div "[PERSON_NAME]" at bounding box center [41, 315] width 82 height 13
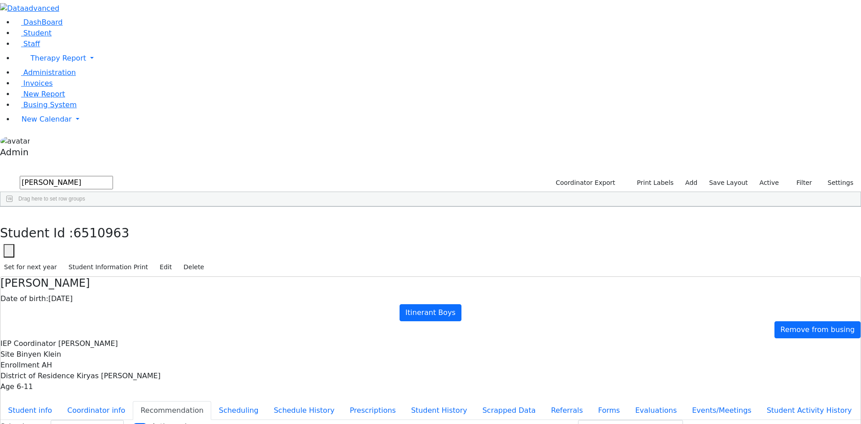
select select "209"
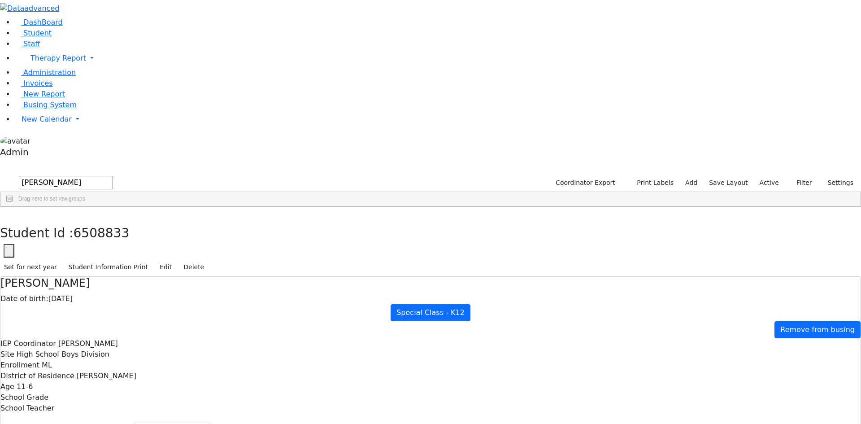
click at [82, 334] on div "[PERSON_NAME]" at bounding box center [41, 340] width 82 height 13
select select "209"
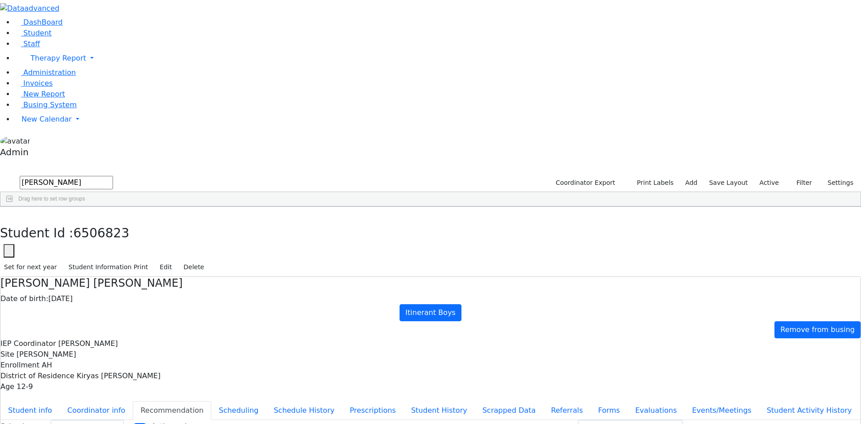
click at [82, 347] on div "[PERSON_NAME]" at bounding box center [41, 353] width 82 height 13
select select "209"
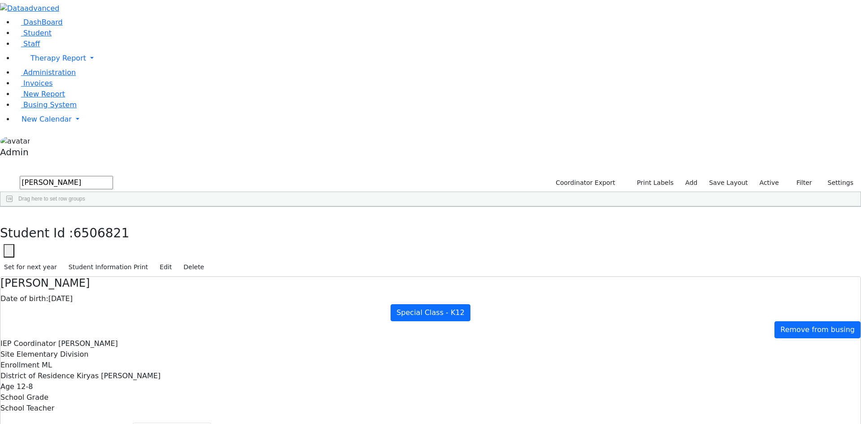
click at [82, 397] on div "[PERSON_NAME]" at bounding box center [41, 403] width 82 height 13
select select "209"
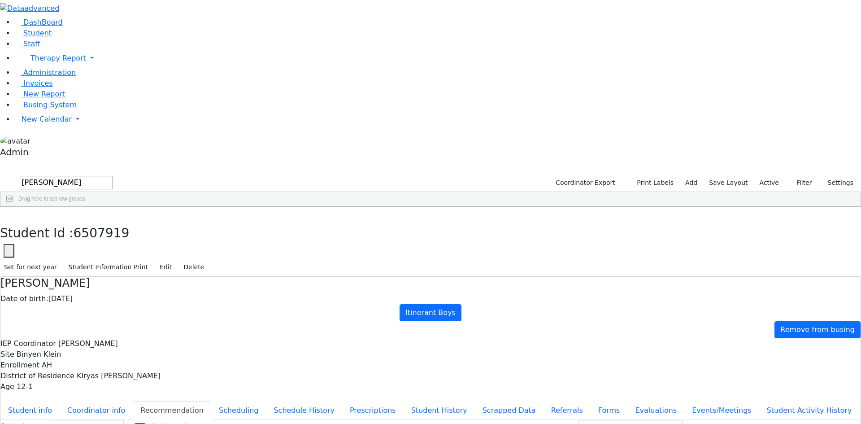
drag, startPoint x: 98, startPoint y: 39, endPoint x: 21, endPoint y: 39, distance: 77.1
click at [21, 39] on div "DashBoard Student Staff Therapy Report Student Old Calendar Report Admin" at bounding box center [430, 264] width 861 height 528
type input "silber"
click at [73, 221] on div "[PERSON_NAME]" at bounding box center [41, 227] width 82 height 13
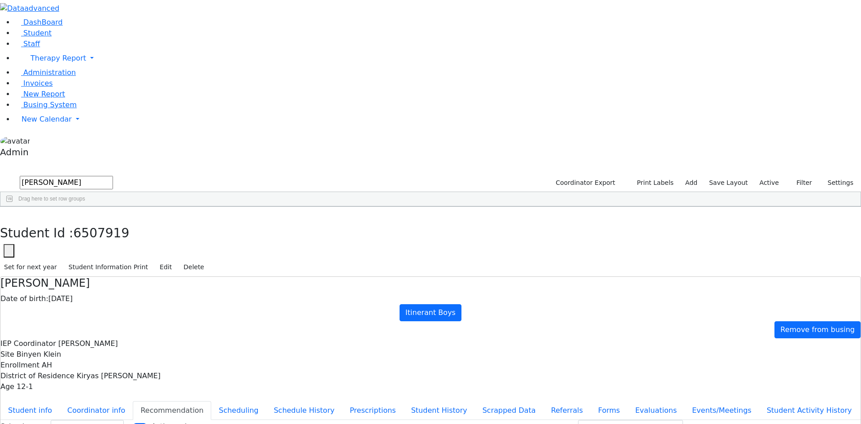
select select "209"
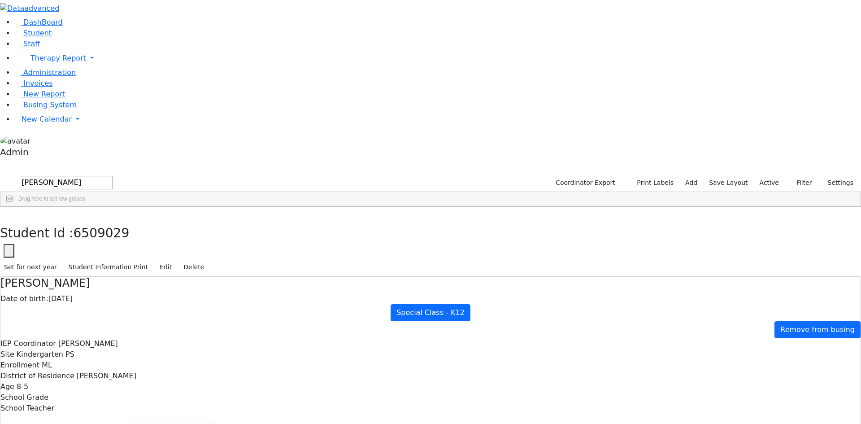
click at [71, 176] on input "silber" at bounding box center [66, 182] width 93 height 13
type input "singer"
click at [80, 221] on div "Singer" at bounding box center [41, 227] width 82 height 13
select select "209"
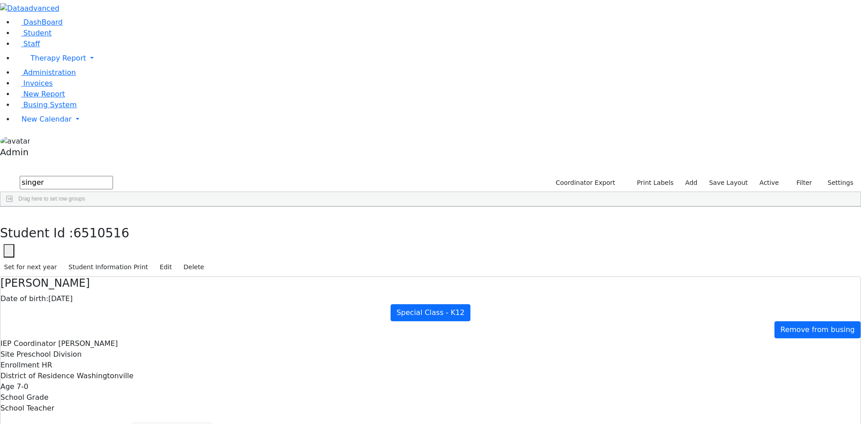
drag, startPoint x: 100, startPoint y: 36, endPoint x: 36, endPoint y: 40, distance: 64.3
click at [36, 174] on form "singer" at bounding box center [56, 182] width 113 height 17
type input "sofer"
click at [76, 234] on div "Sofer" at bounding box center [41, 240] width 82 height 13
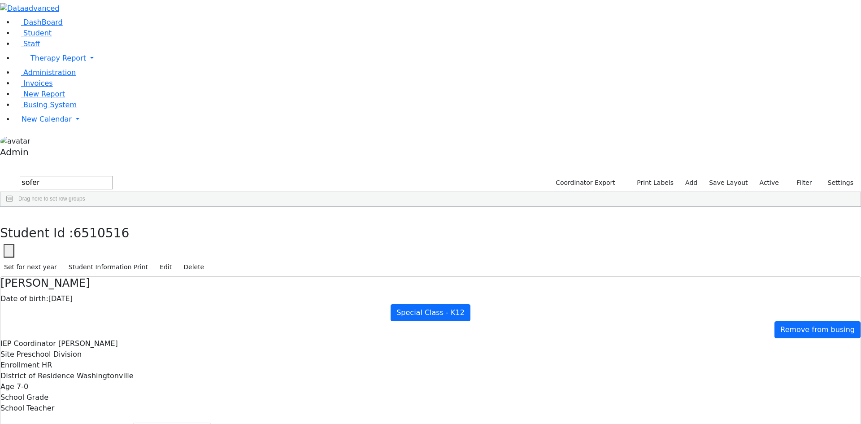
select select "209"
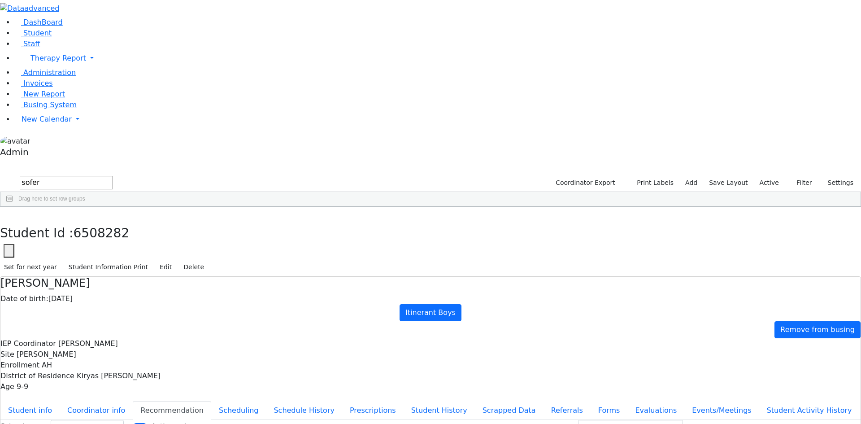
click at [79, 271] on div "Sofer" at bounding box center [41, 277] width 82 height 13
select select "209"
drag, startPoint x: 88, startPoint y: 36, endPoint x: 21, endPoint y: 39, distance: 66.9
click at [29, 42] on div "DashBoard Student Staff Therapy Report Student Old Calendar Report Admin" at bounding box center [430, 264] width 861 height 528
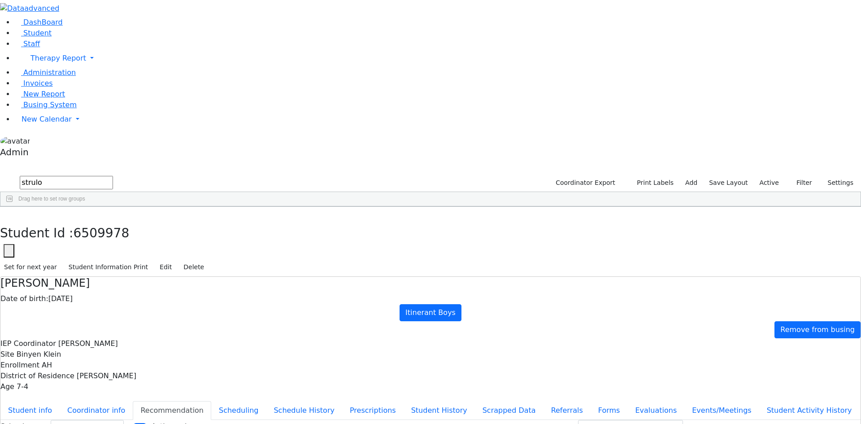
type input "strulo"
click at [82, 234] on div "[PERSON_NAME]" at bounding box center [41, 240] width 82 height 13
select select "209"
drag, startPoint x: 72, startPoint y: 36, endPoint x: 18, endPoint y: 39, distance: 54.3
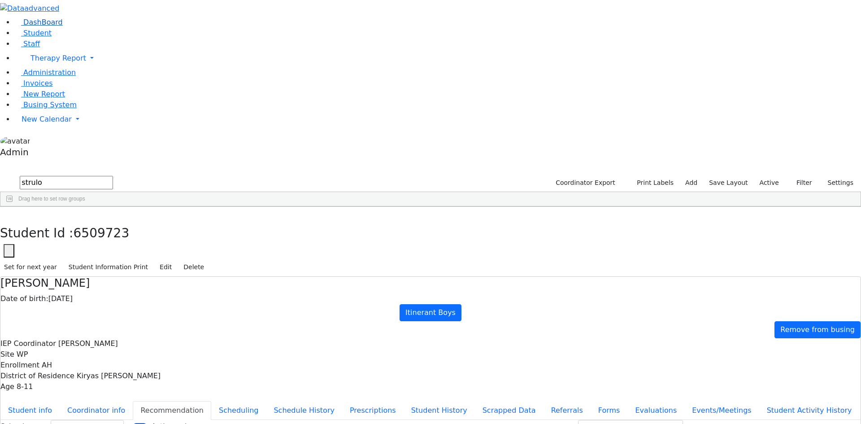
click at [18, 39] on div "DashBoard Student Staff Therapy Report Student Old Calendar Report Admin" at bounding box center [430, 264] width 861 height 528
drag, startPoint x: 80, startPoint y: 39, endPoint x: 19, endPoint y: 39, distance: 60.5
click at [20, 39] on div "DashBoard Student Staff Therapy Report Student Old Calendar Report Admin" at bounding box center [430, 264] width 861 height 528
type input "tau"
click at [78, 234] on div "[PERSON_NAME]" at bounding box center [41, 240] width 82 height 13
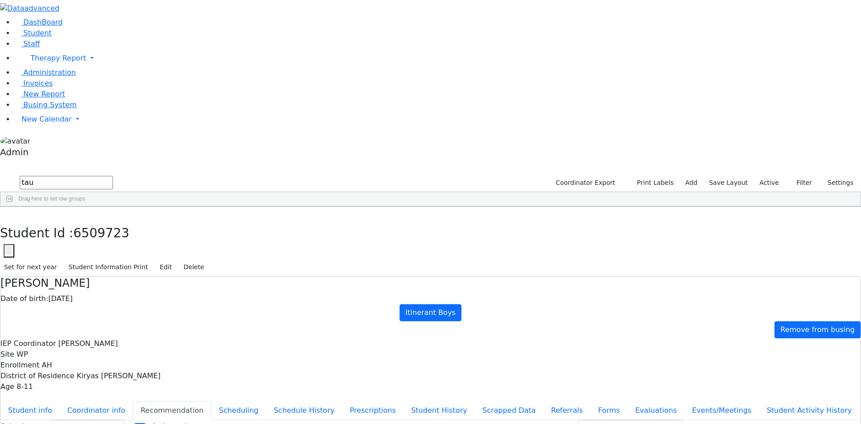
click at [78, 234] on div "[PERSON_NAME]" at bounding box center [41, 240] width 82 height 13
select select "209"
drag, startPoint x: 79, startPoint y: 36, endPoint x: 19, endPoint y: 36, distance: 59.6
click at [19, 36] on div "DashBoard Student Staff Therapy Report Student Old Calendar Report Admin" at bounding box center [430, 264] width 861 height 528
type input "twers"
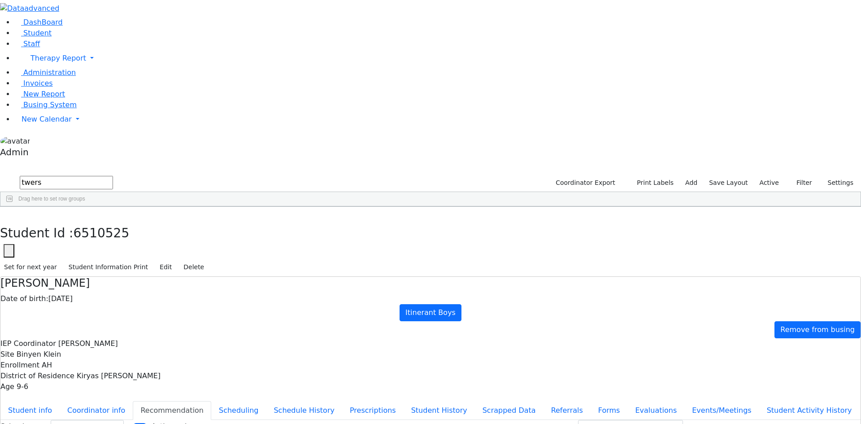
click at [75, 234] on div "[PERSON_NAME]" at bounding box center [41, 240] width 82 height 13
select select "209"
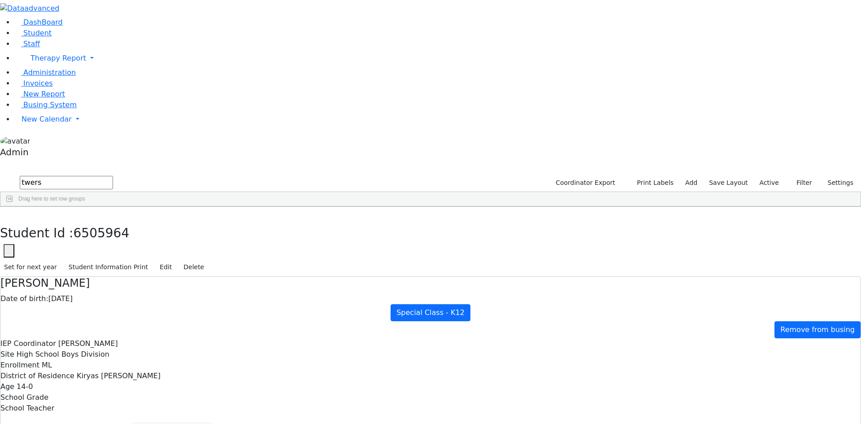
click at [72, 221] on div "[PERSON_NAME]" at bounding box center [41, 227] width 82 height 13
select select "209"
drag, startPoint x: 83, startPoint y: 40, endPoint x: 16, endPoint y: 37, distance: 67.4
click at [16, 37] on div "DashBoard Student Staff Therapy Report Student Old Calendar Report Admin" at bounding box center [430, 274] width 861 height 549
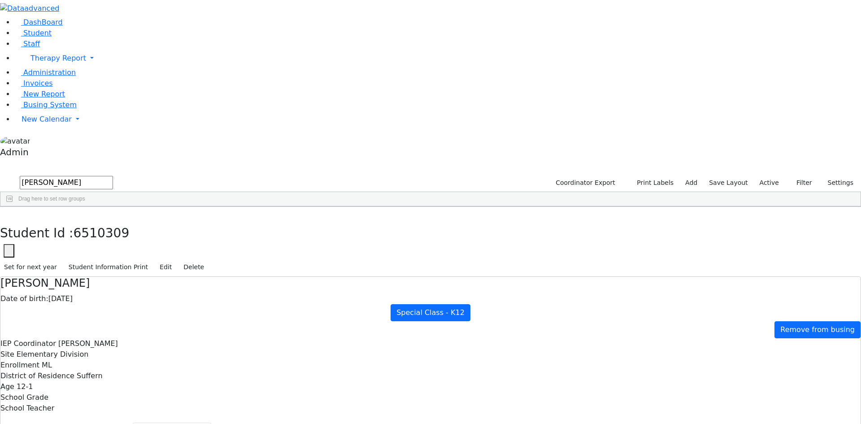
type input "weiss"
click at [82, 296] on div "[PERSON_NAME]" at bounding box center [41, 302] width 82 height 13
select select "209"
click at [93, 176] on input "weiss" at bounding box center [66, 182] width 93 height 13
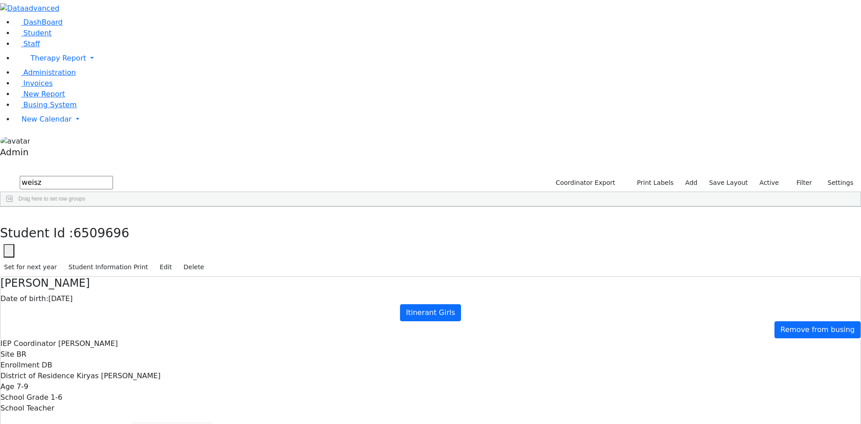
drag, startPoint x: 100, startPoint y: 43, endPoint x: 31, endPoint y: 41, distance: 68.6
click at [31, 41] on div "DashBoard Student Staff Therapy Report Student Old Calendar Report Admin" at bounding box center [430, 274] width 861 height 549
type input "wer"
click at [82, 309] on div "[PERSON_NAME]" at bounding box center [41, 315] width 82 height 13
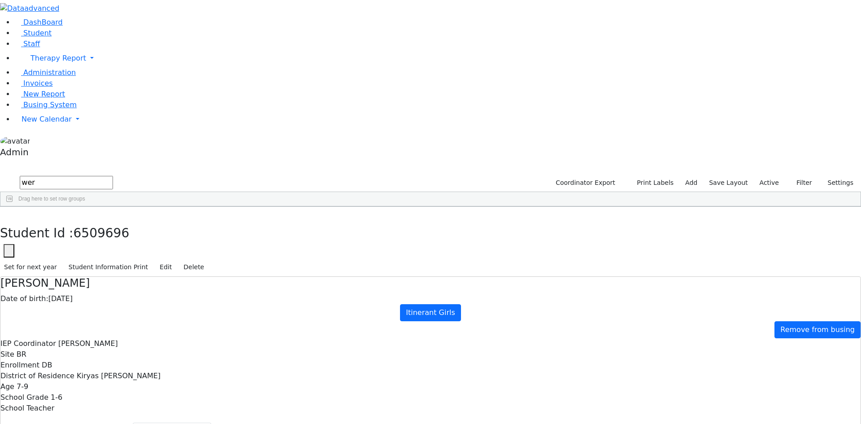
select select "209"
click at [82, 322] on div "[PERSON_NAME]" at bounding box center [41, 328] width 82 height 13
select select "209"
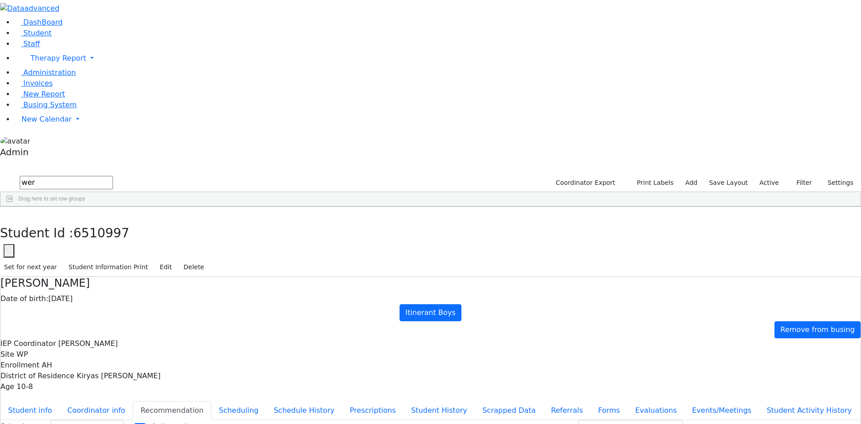
click at [67, 176] on input "wer" at bounding box center [66, 182] width 93 height 13
type input "wieder"
click at [82, 409] on div "Wieder" at bounding box center [41, 415] width 82 height 13
select select "209"
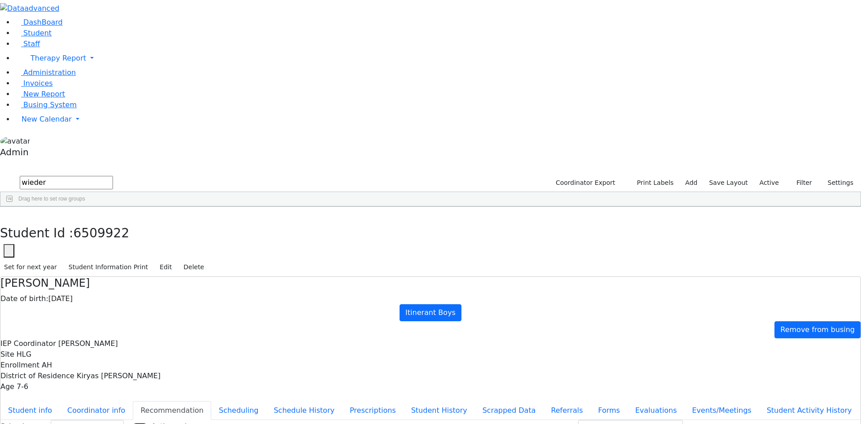
drag, startPoint x: 97, startPoint y: 37, endPoint x: 22, endPoint y: 35, distance: 75.4
click at [22, 35] on div "DashBoard Student Staff Therapy Report Student Old Calendar Report Admin" at bounding box center [430, 264] width 861 height 528
type input "zw"
click at [78, 246] on div "[PERSON_NAME]" at bounding box center [41, 252] width 82 height 13
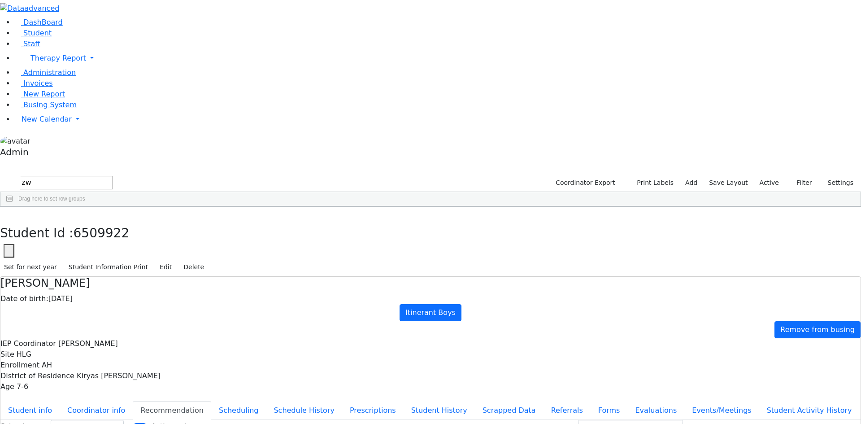
select select "209"
drag, startPoint x: 174, startPoint y: 14, endPoint x: 183, endPoint y: 16, distance: 8.7
click at [13, 207] on button "button" at bounding box center [6, 216] width 13 height 19
click at [774, 176] on label "Active" at bounding box center [769, 183] width 27 height 14
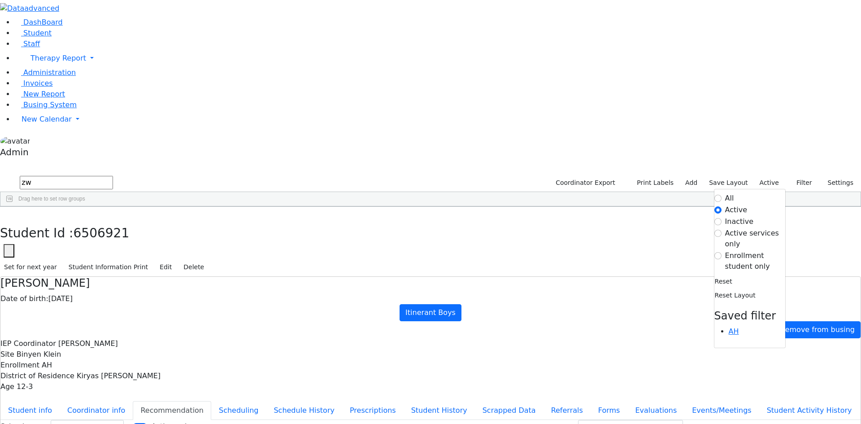
click at [729, 193] on label "All" at bounding box center [729, 198] width 9 height 11
click at [722, 195] on input "All" at bounding box center [717, 198] width 7 height 7
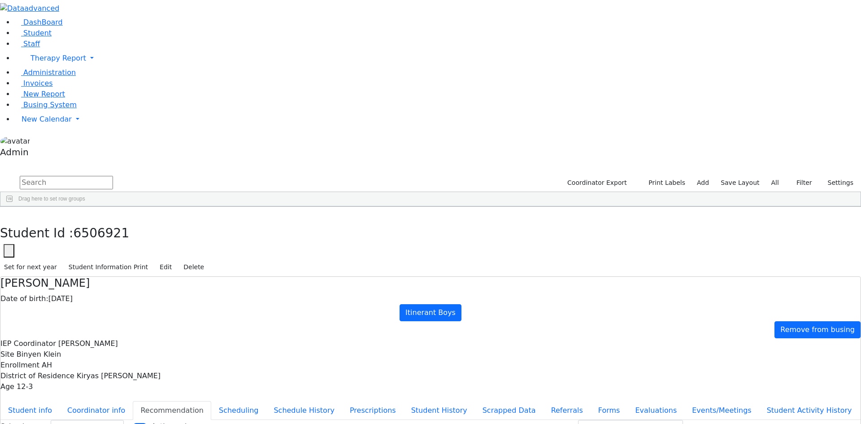
click at [113, 176] on input "text" at bounding box center [66, 182] width 93 height 13
type input "deut"
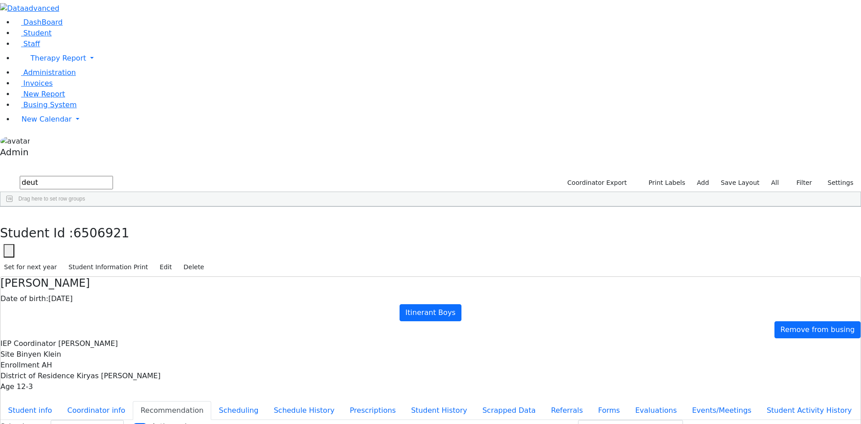
select select "209"
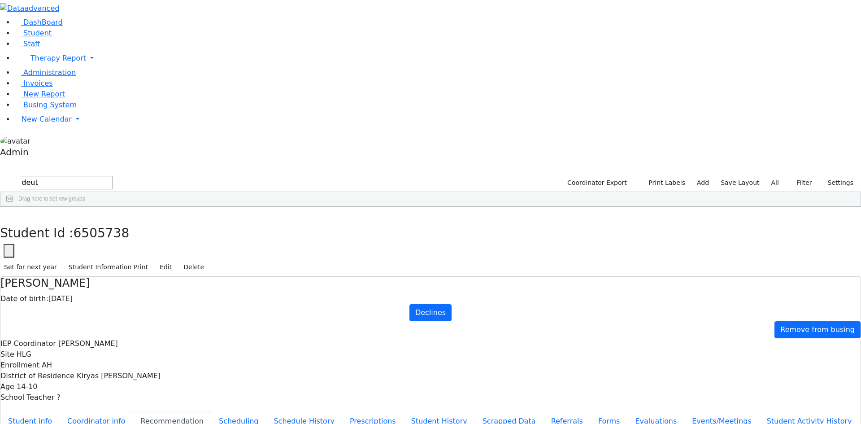
drag, startPoint x: 80, startPoint y: 36, endPoint x: 25, endPoint y: 36, distance: 55.2
click at [25, 36] on div "DashBoard Student Staff Therapy Report Student Old Calendar Report Admin" at bounding box center [430, 269] width 861 height 539
type input "[PERSON_NAME]"
click at [58, 234] on div "[PERSON_NAME]" at bounding box center [39, 240] width 79 height 13
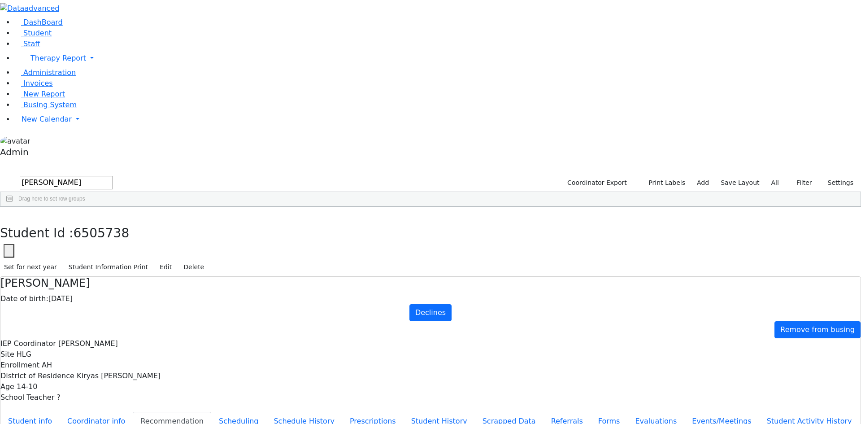
click at [58, 234] on div "[PERSON_NAME]" at bounding box center [39, 240] width 79 height 13
select select "209"
drag, startPoint x: 84, startPoint y: 36, endPoint x: 3, endPoint y: 33, distance: 80.8
click at [3, 33] on div "DashBoard Student Staff Therapy Report Student Old Calendar Report Admin" at bounding box center [430, 269] width 861 height 539
type input "[PERSON_NAME]"
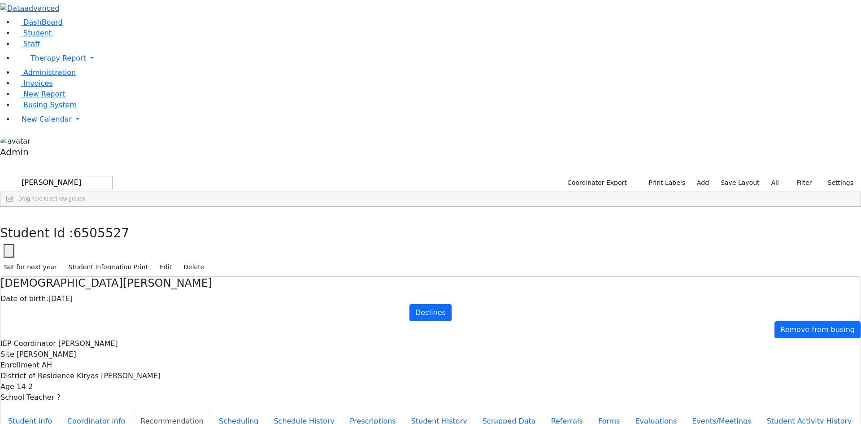
click at [82, 359] on div "[PERSON_NAME]" at bounding box center [41, 365] width 82 height 13
select select "209"
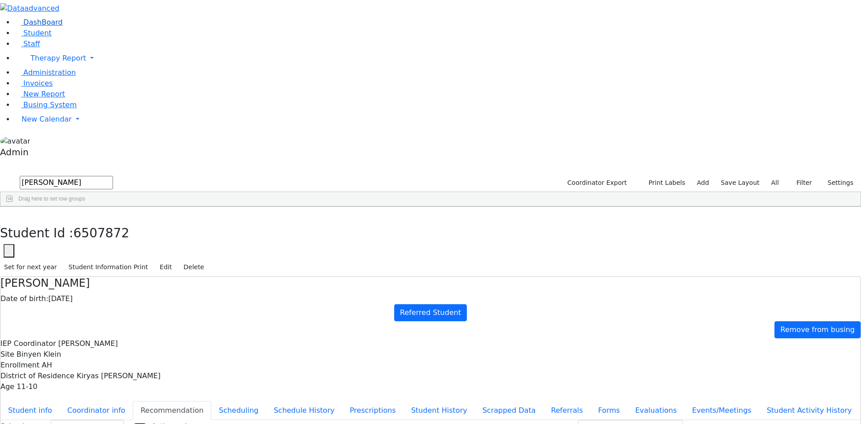
drag, startPoint x: 75, startPoint y: 39, endPoint x: 13, endPoint y: 37, distance: 62.4
click at [13, 37] on div "DashBoard Student Staff Therapy Report Student Old Calendar Report Admin" at bounding box center [430, 264] width 861 height 528
type input "makowet"
click at [67, 221] on div "Makowetzki" at bounding box center [39, 227] width 79 height 13
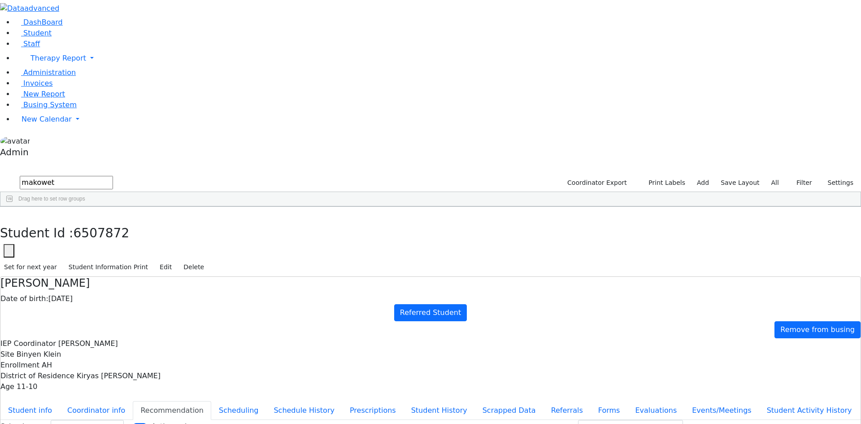
select select "209"
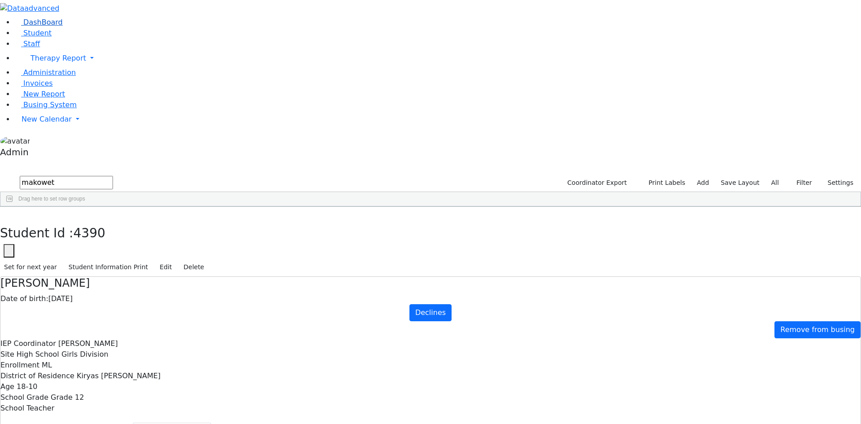
drag, startPoint x: 109, startPoint y: 39, endPoint x: 20, endPoint y: 40, distance: 88.4
click at [20, 40] on div "DashBoard Student Staff Therapy Report Student Old Calendar Report Admin" at bounding box center [430, 274] width 861 height 549
type input "maleh"
click at [82, 284] on div "Maleh" at bounding box center [41, 290] width 82 height 13
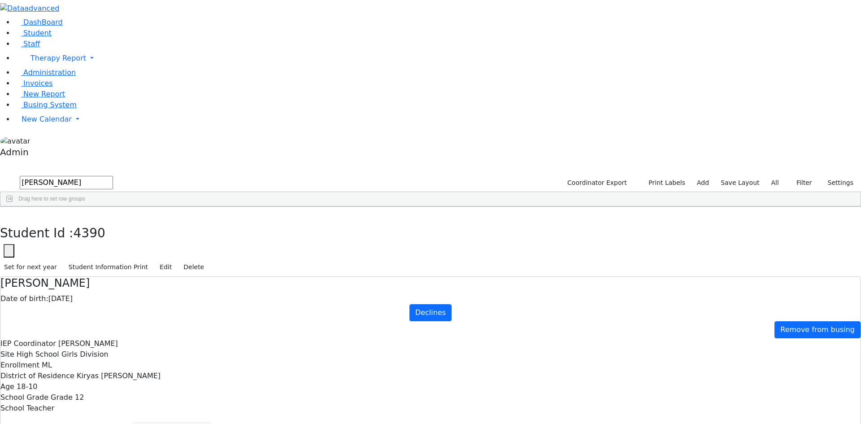
select select "209"
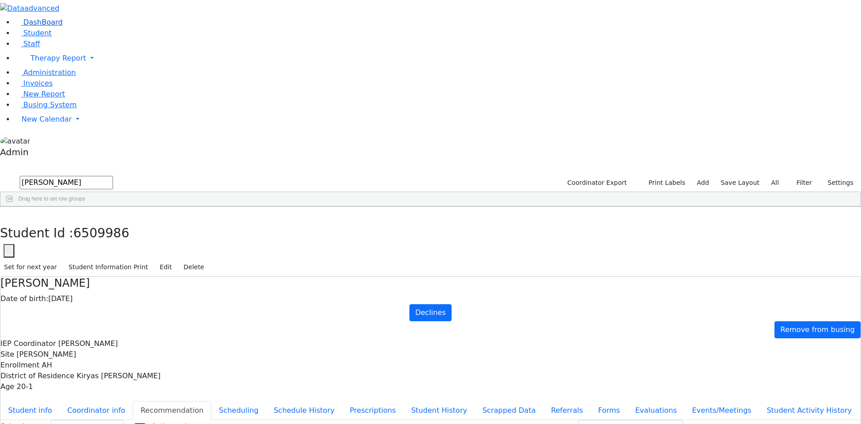
drag, startPoint x: 92, startPoint y: 44, endPoint x: 20, endPoint y: 44, distance: 72.7
click at [20, 44] on div "DashBoard Student Staff Therapy Report Student Old Calendar Report Admin" at bounding box center [430, 264] width 861 height 528
type input "rosenfe"
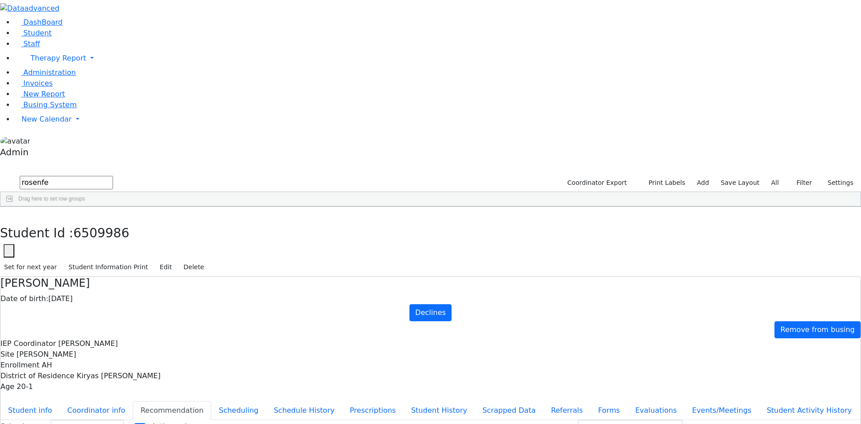
select select "209"
drag, startPoint x: 84, startPoint y: 40, endPoint x: 7, endPoint y: 33, distance: 77.0
click at [7, 33] on div "DashBoard Student Staff Therapy Report Student Old Calendar Report Admin" at bounding box center [430, 264] width 861 height 528
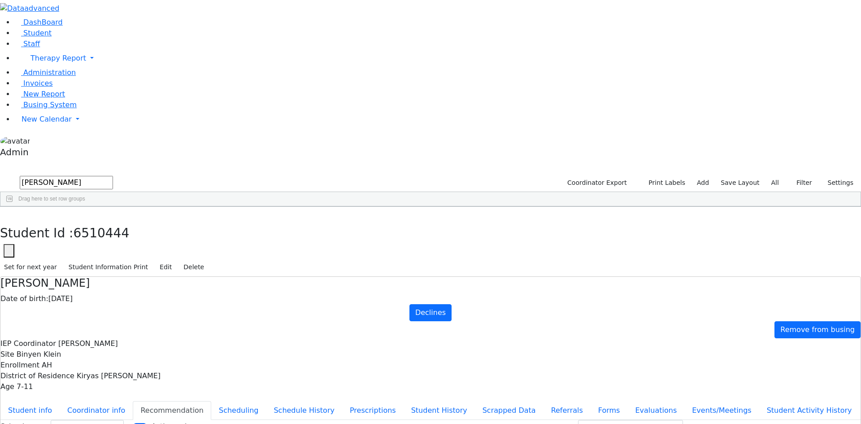
scroll to position [296, 0]
type input "schwartz"
select select "209"
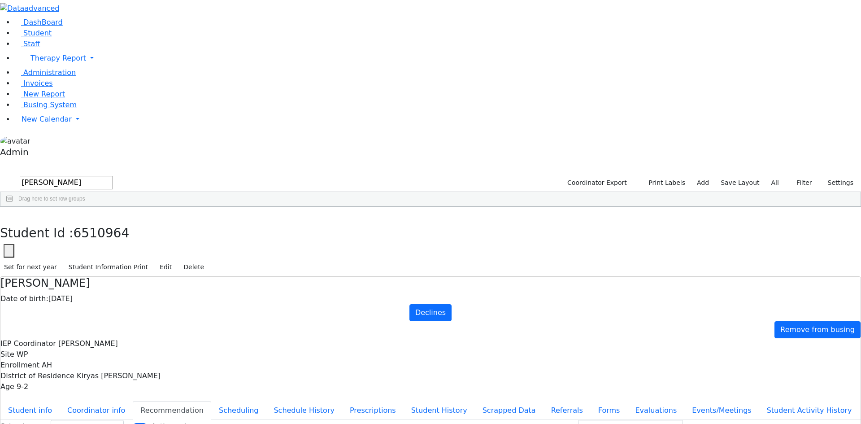
select select "209"
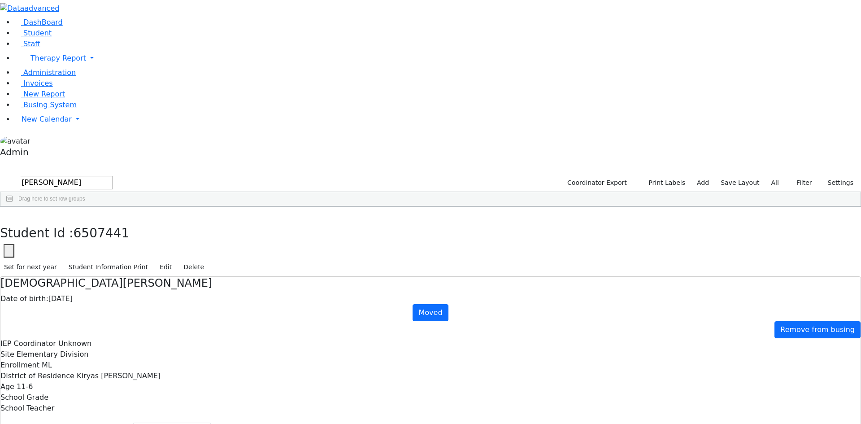
drag, startPoint x: 104, startPoint y: 39, endPoint x: -11, endPoint y: 39, distance: 115.7
click at [0, 39] on html "Printing Please wait. Remaining time 10 seconds. Print Schedule Options Show Bi…" at bounding box center [430, 274] width 861 height 549
type input "szte"
click at [79, 221] on div "Sztejnberg" at bounding box center [39, 227] width 79 height 13
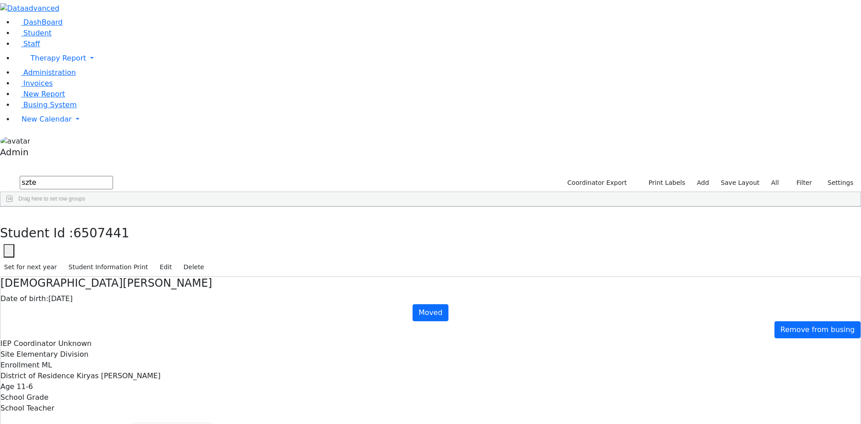
click at [79, 221] on div "Sztejnberg" at bounding box center [39, 227] width 79 height 13
select select "209"
drag, startPoint x: 77, startPoint y: 36, endPoint x: 11, endPoint y: 41, distance: 66.6
click at [12, 41] on div "DashBoard Student Staff Therapy Report Student Old Calendar Report Admin" at bounding box center [430, 274] width 861 height 549
type input "weisz"
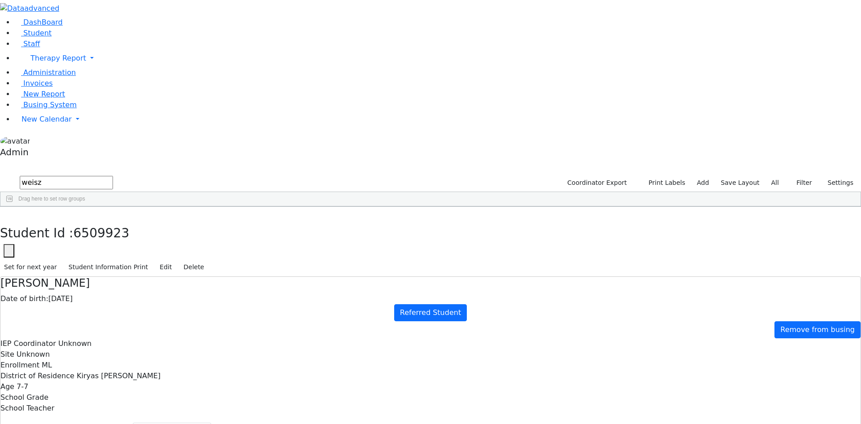
click at [68, 347] on div "Weisz" at bounding box center [41, 353] width 82 height 13
select select "209"
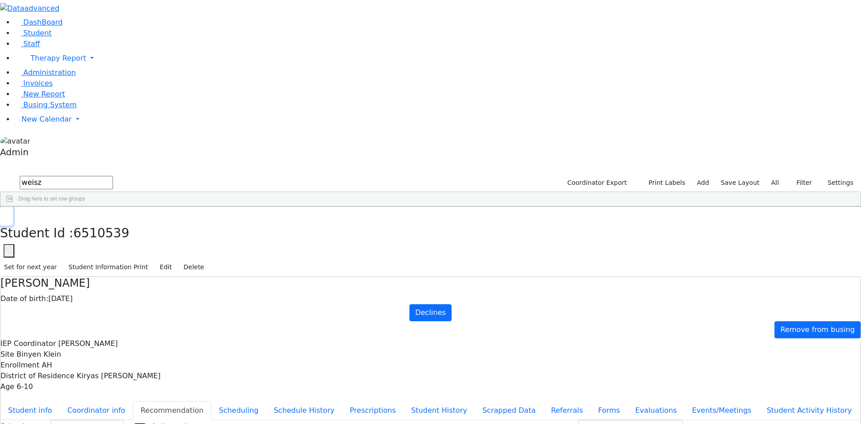
drag, startPoint x: 173, startPoint y: 9, endPoint x: 163, endPoint y: 17, distance: 13.1
click at [13, 207] on button "button" at bounding box center [6, 216] width 13 height 19
drag, startPoint x: 142, startPoint y: 35, endPoint x: 31, endPoint y: 34, distance: 110.8
click at [31, 34] on div "DashBoard Student Staff Therapy Report Student Old Calendar Report Admin" at bounding box center [430, 264] width 861 height 528
type input "[PERSON_NAME]"
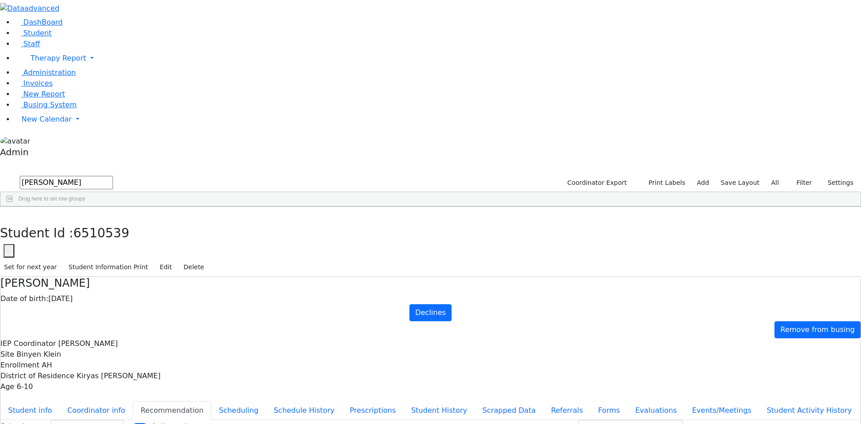
click at [152, 409] on div "Idel" at bounding box center [122, 415] width 81 height 13
select select "209"
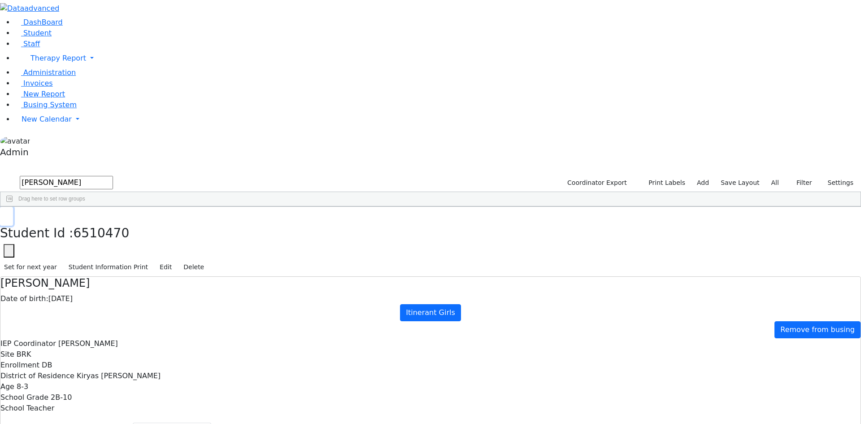
click at [13, 207] on button "button" at bounding box center [6, 216] width 13 height 19
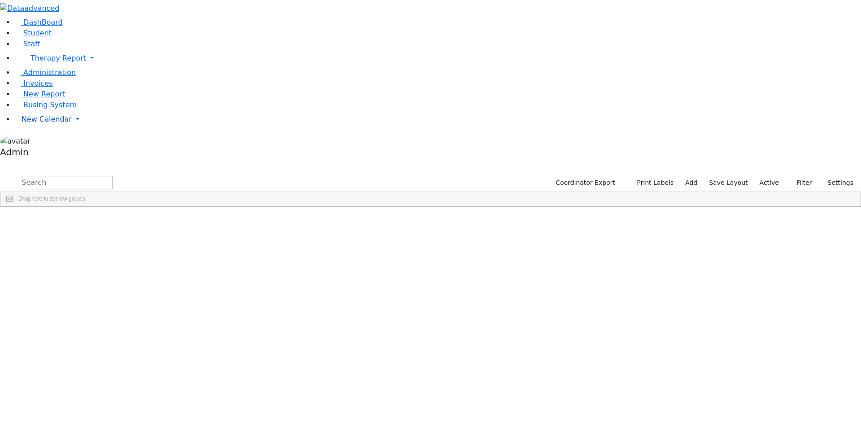
click at [30, 62] on span "New Calendar" at bounding box center [58, 58] width 56 height 9
click at [34, 141] on span "Calendar" at bounding box center [35, 137] width 32 height 9
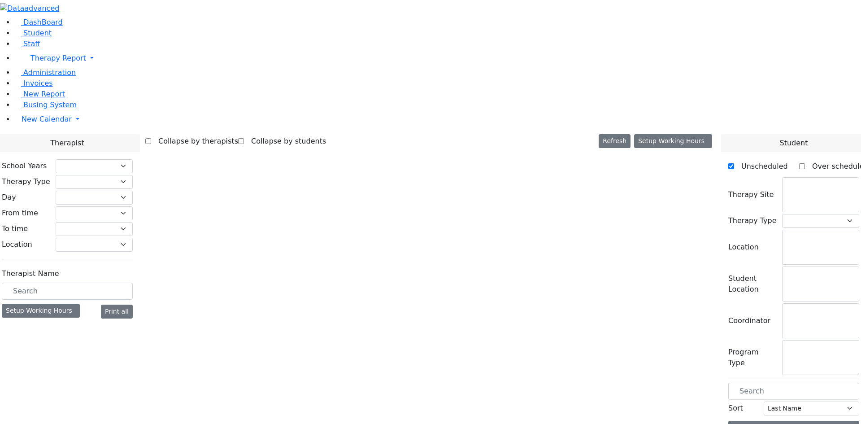
select select "212"
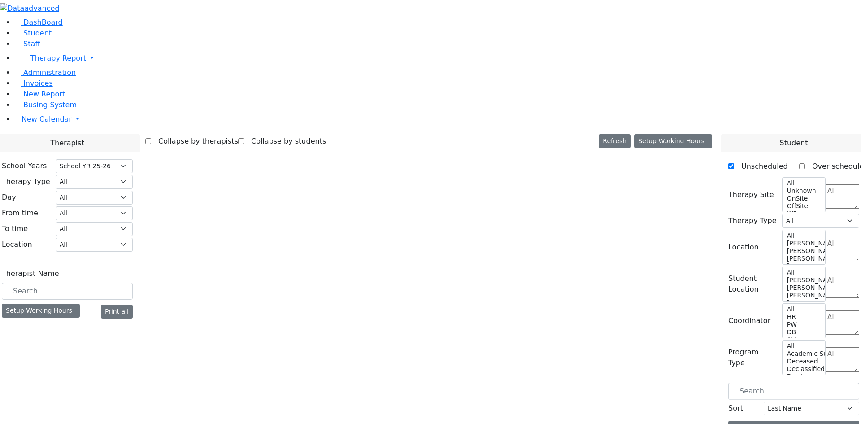
select select "1"
